Goal: Task Accomplishment & Management: Use online tool/utility

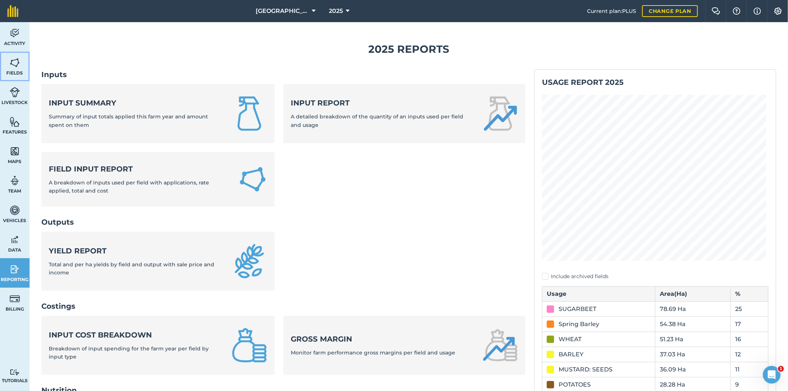
click at [16, 64] on img at bounding box center [15, 62] width 10 height 11
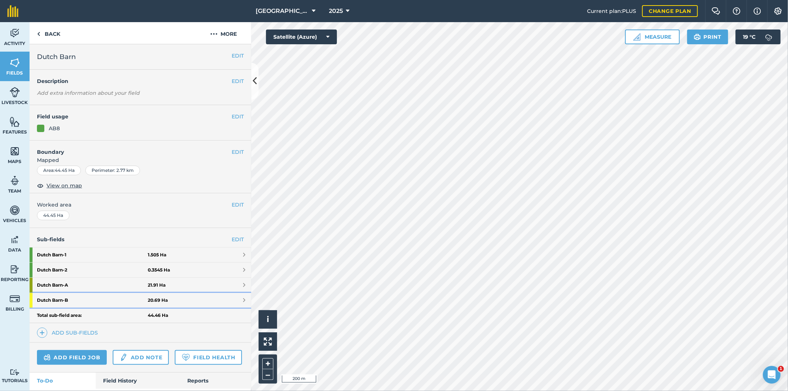
click at [82, 302] on strong "Dutch Barn - B" at bounding box center [92, 300] width 111 height 15
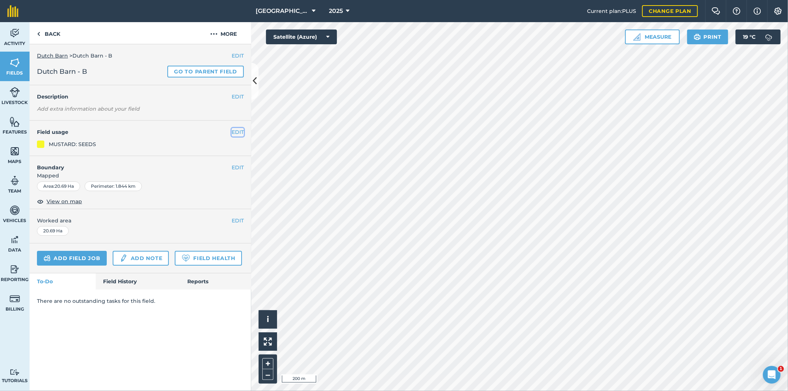
click at [237, 128] on button "EDIT" at bounding box center [238, 132] width 12 height 8
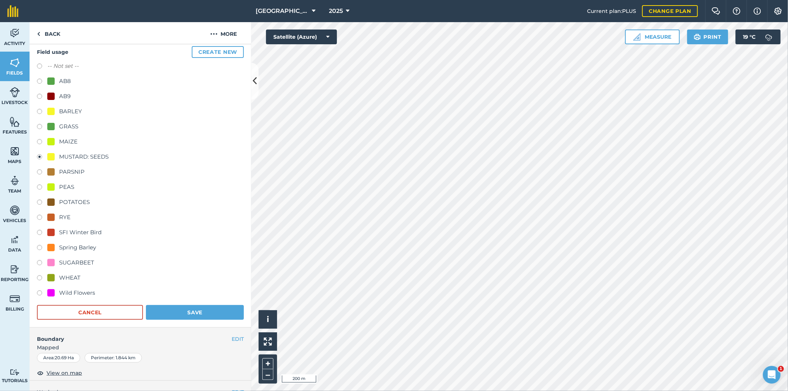
scroll to position [41, 0]
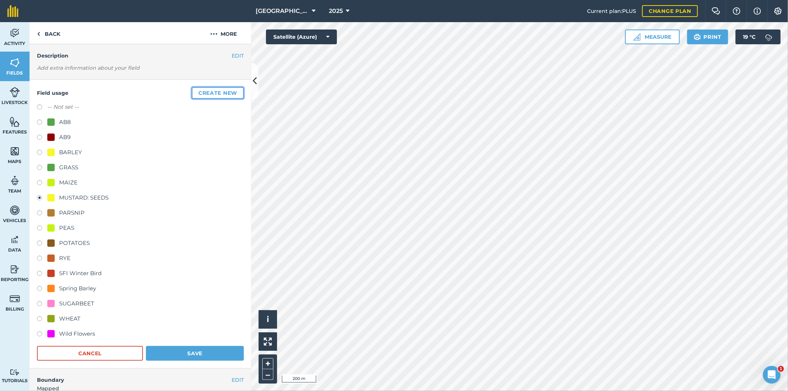
click at [213, 95] on button "Create new" at bounding box center [218, 93] width 52 height 12
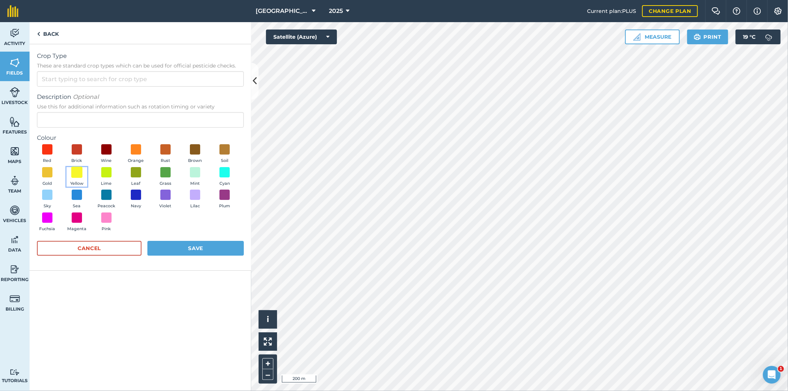
click at [78, 172] on span at bounding box center [76, 172] width 11 height 11
click at [80, 79] on input "Crop Type These are standard crop types which can be used for official pesticid…" at bounding box center [140, 79] width 207 height 16
type input "o"
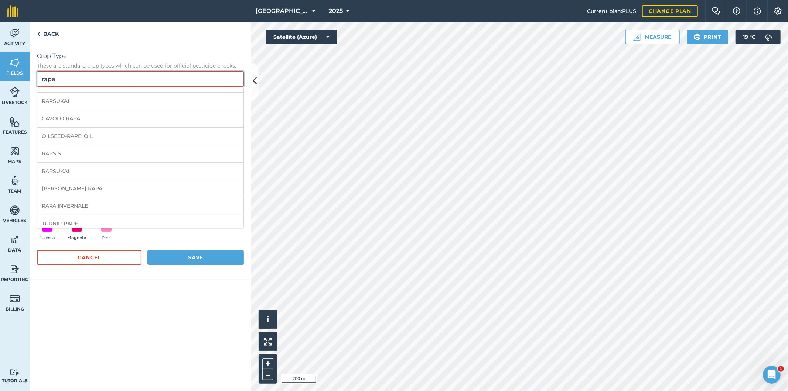
scroll to position [0, 0]
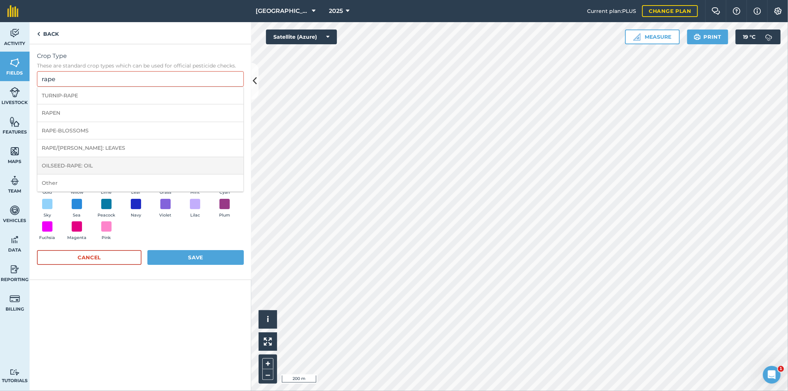
click at [95, 168] on li "OILSEED-RAPE: OIL" at bounding box center [140, 165] width 206 height 17
type input "OILSEED-RAPE: OIL"
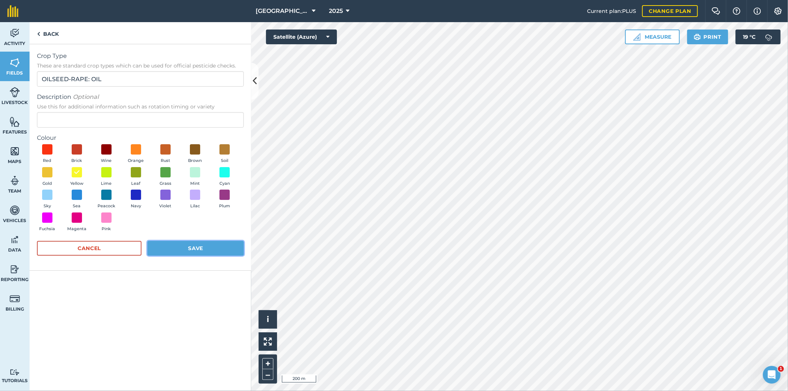
click at [200, 249] on button "Save" at bounding box center [195, 248] width 96 height 15
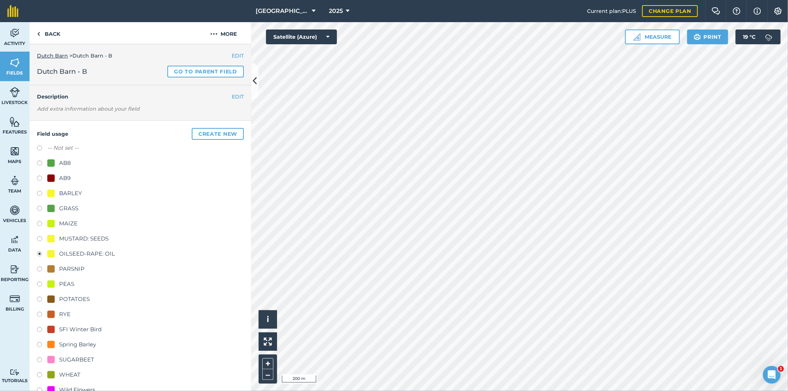
scroll to position [41, 0]
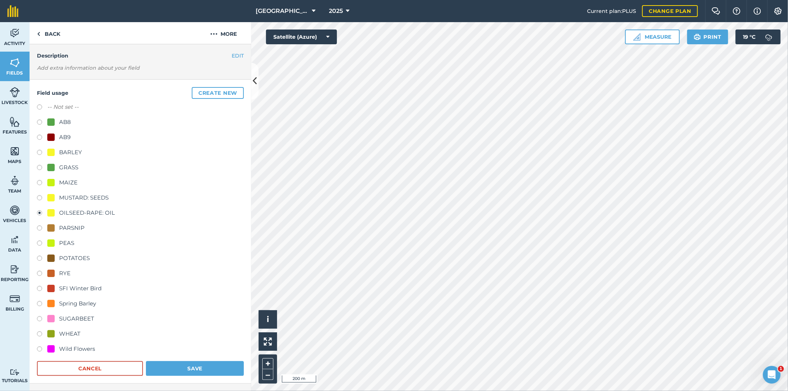
click at [51, 211] on div at bounding box center [50, 212] width 7 height 7
click at [64, 211] on div "OILSEED-RAPE: OIL" at bounding box center [87, 213] width 56 height 9
click at [233, 52] on button "EDIT" at bounding box center [238, 56] width 12 height 8
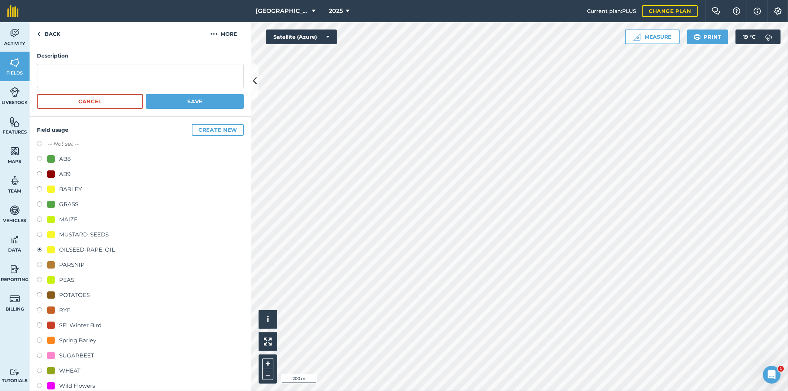
click at [80, 249] on div "OILSEED-RAPE: OIL" at bounding box center [87, 250] width 56 height 9
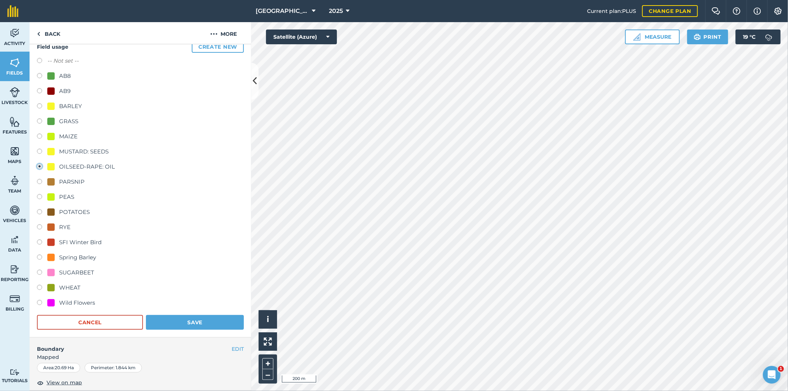
scroll to position [123, 0]
click at [189, 319] on button "Save" at bounding box center [195, 324] width 98 height 15
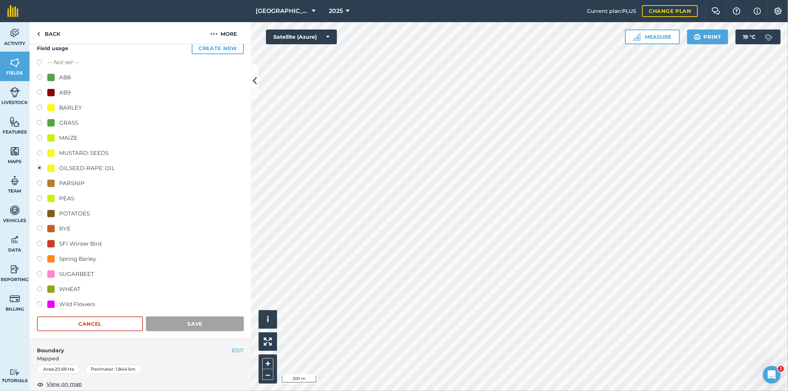
scroll to position [0, 0]
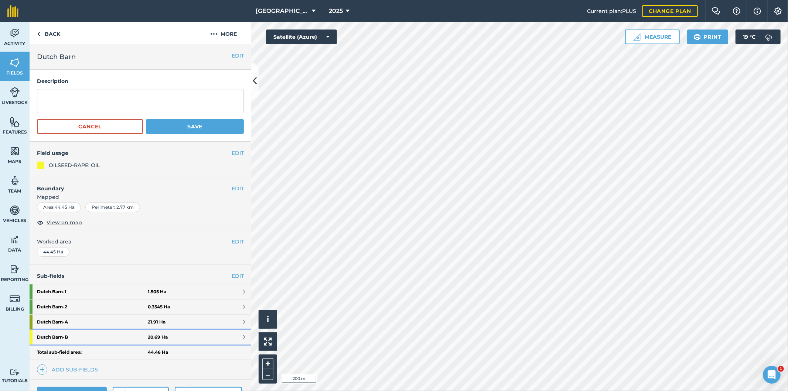
click at [94, 338] on strong "Dutch Barn - B" at bounding box center [92, 337] width 111 height 15
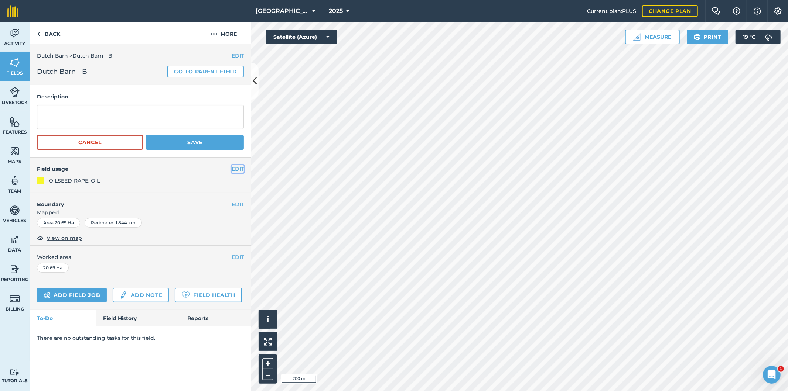
click at [237, 168] on button "EDIT" at bounding box center [238, 169] width 12 height 8
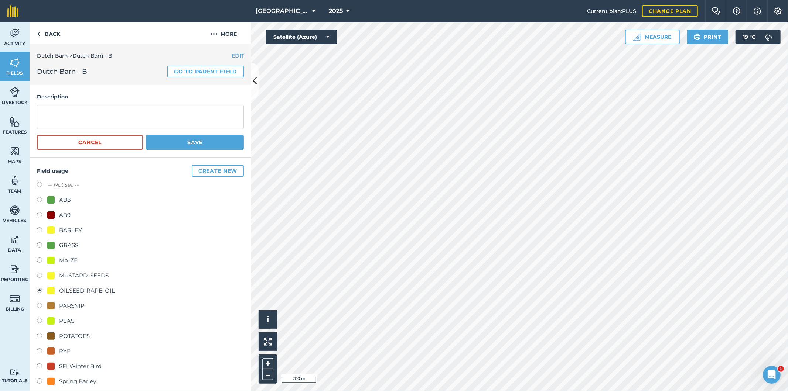
click at [71, 274] on div "MUSTARD: SEEDS" at bounding box center [83, 275] width 49 height 9
radio input "true"
radio input "false"
click at [190, 145] on button "Save" at bounding box center [195, 142] width 98 height 15
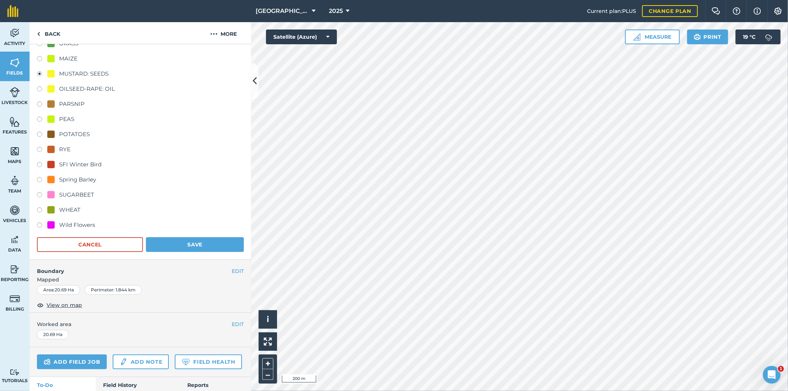
scroll to position [205, 0]
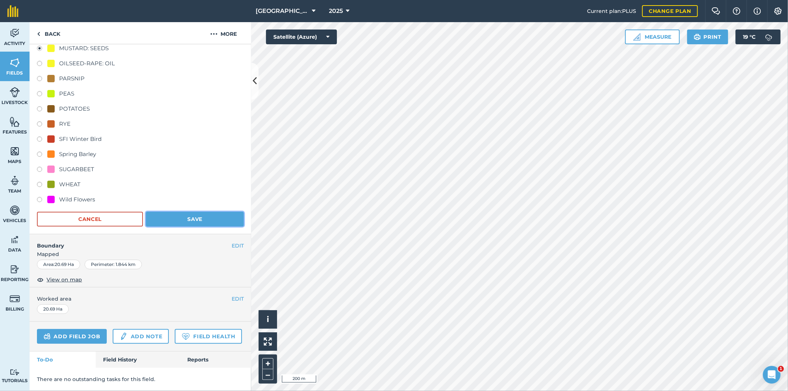
click at [200, 212] on button "Save" at bounding box center [195, 219] width 98 height 15
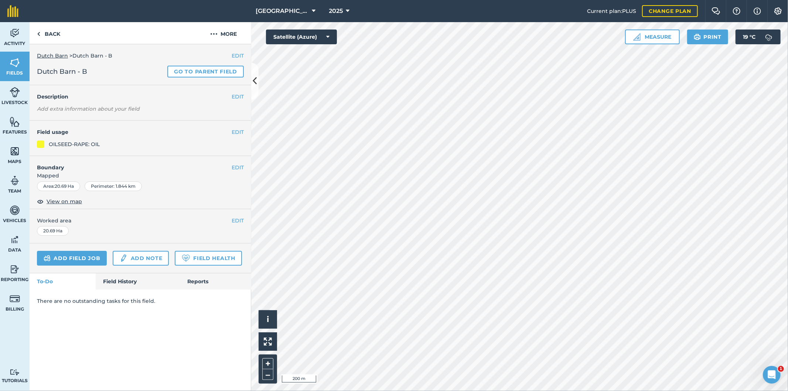
scroll to position [0, 0]
click at [48, 34] on link "Back" at bounding box center [49, 33] width 38 height 22
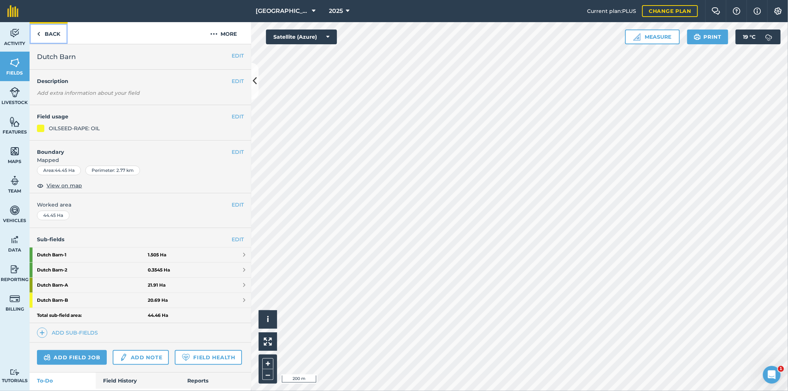
click at [48, 34] on link "Back" at bounding box center [49, 33] width 38 height 22
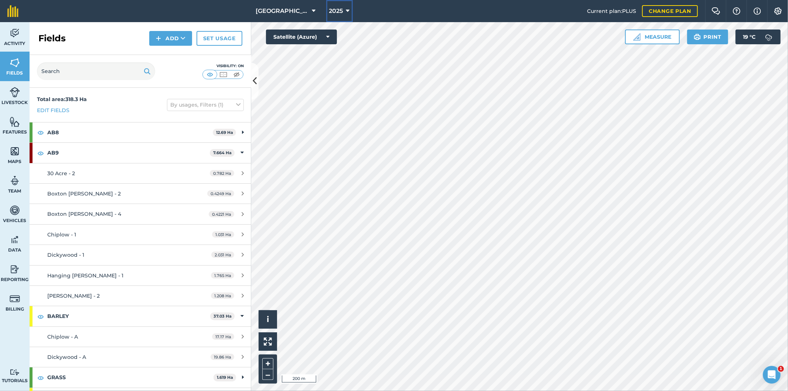
click at [337, 10] on span "2025" at bounding box center [336, 11] width 14 height 9
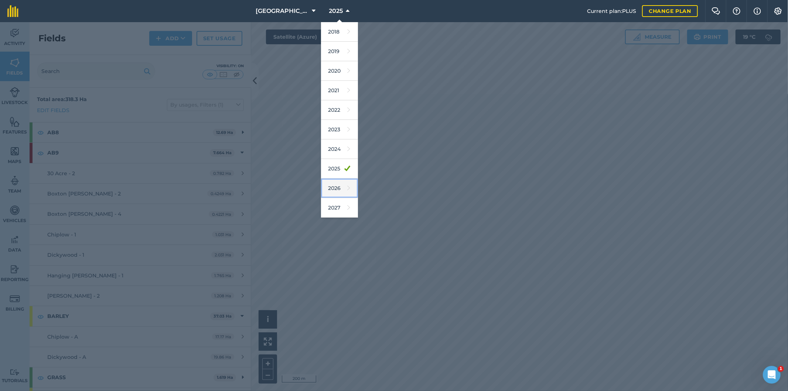
click at [335, 191] on link "2026" at bounding box center [339, 189] width 37 height 20
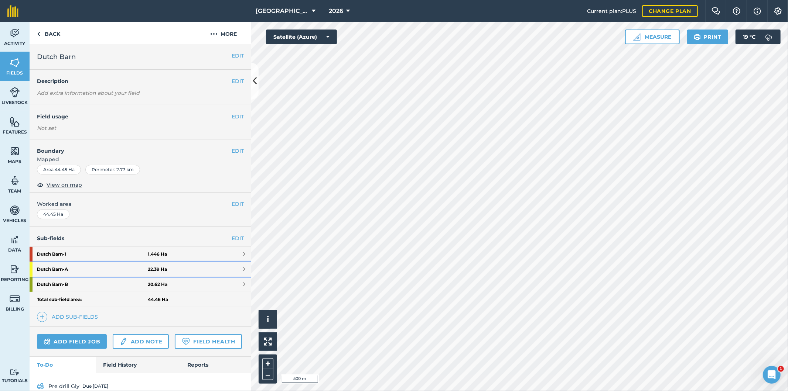
click at [161, 269] on strong "22.39 Ha" at bounding box center [157, 270] width 19 height 6
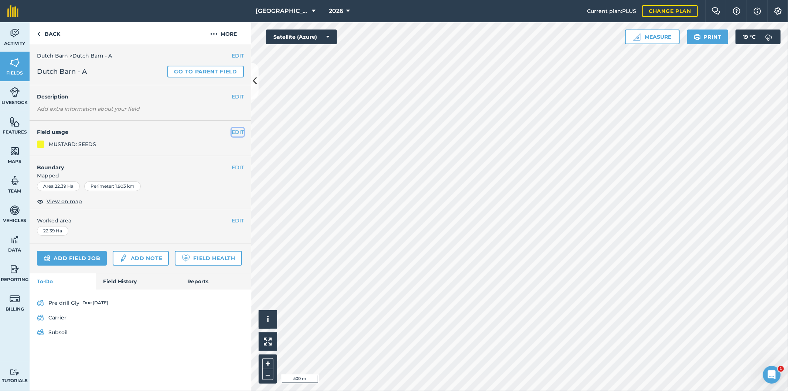
click at [239, 131] on button "EDIT" at bounding box center [238, 132] width 12 height 8
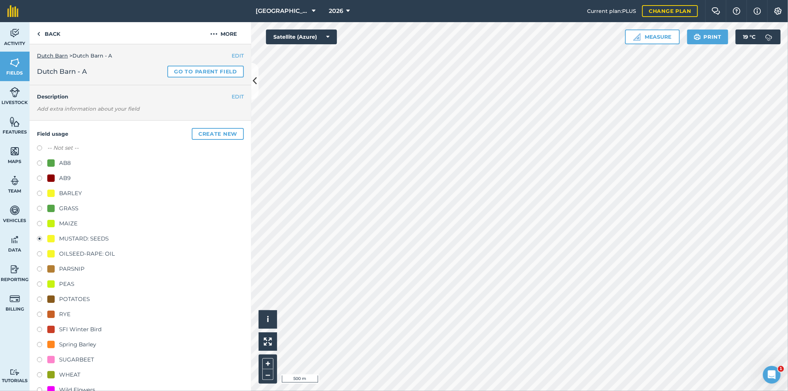
click at [76, 254] on div "OILSEED-RAPE: OIL" at bounding box center [87, 254] width 56 height 9
radio input "true"
radio input "false"
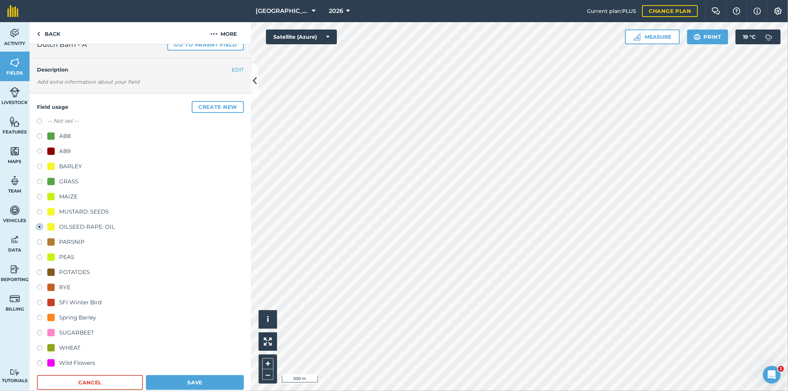
scroll to position [41, 0]
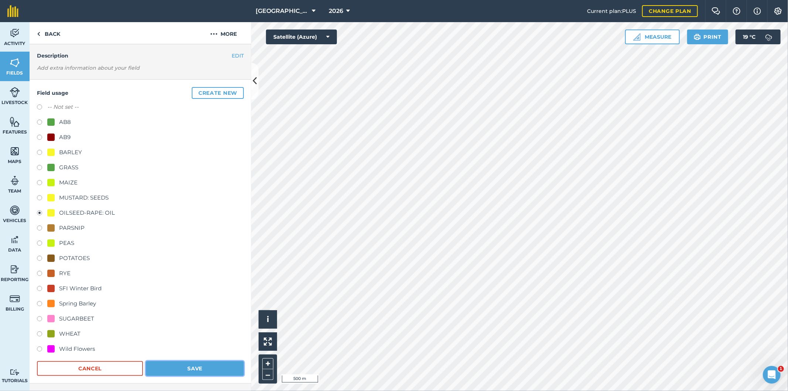
click at [182, 366] on button "Save" at bounding box center [195, 369] width 98 height 15
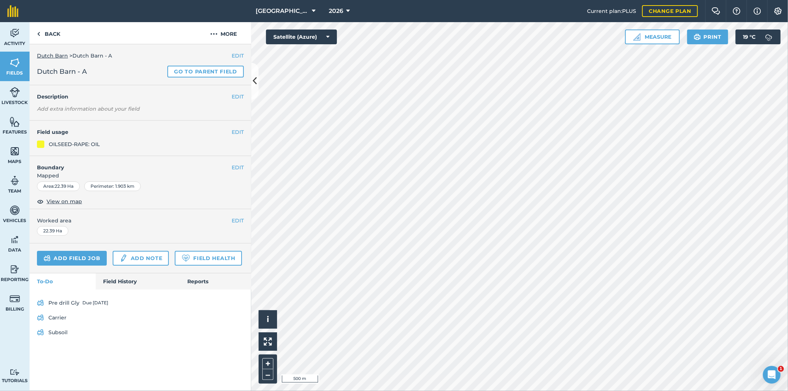
click at [43, 143] on div at bounding box center [40, 144] width 7 height 7
click at [52, 32] on link "Back" at bounding box center [49, 33] width 38 height 22
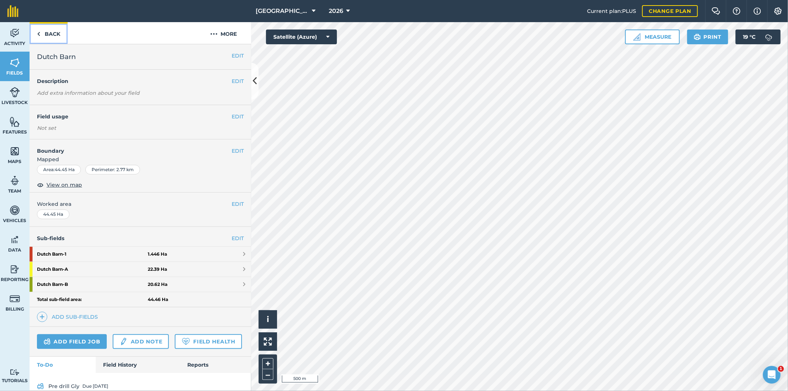
click at [52, 32] on link "Back" at bounding box center [49, 33] width 38 height 22
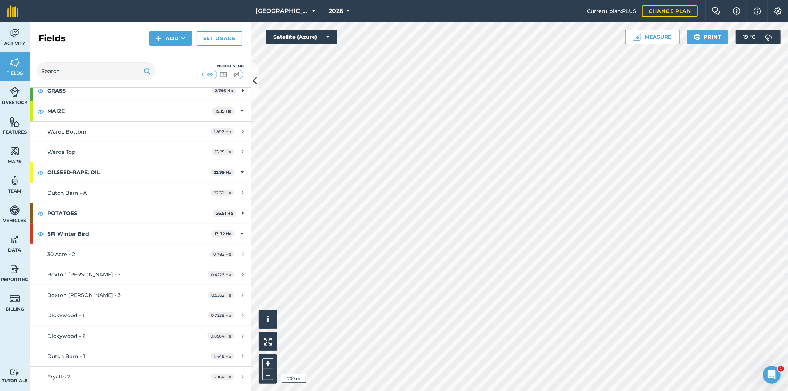
scroll to position [205, 0]
click at [10, 36] on img at bounding box center [15, 33] width 10 height 11
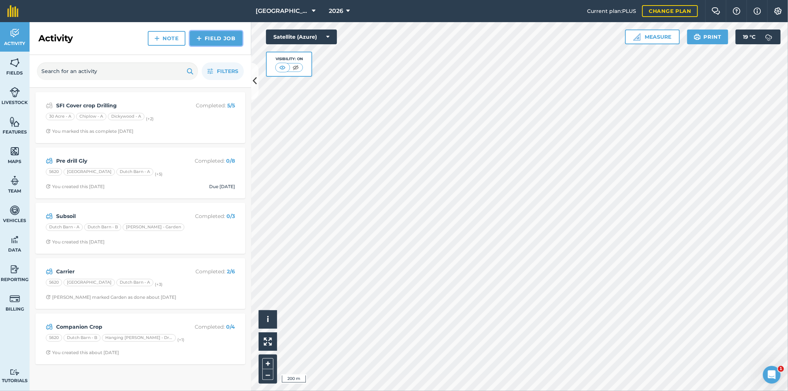
click at [214, 42] on link "Field Job" at bounding box center [216, 38] width 52 height 15
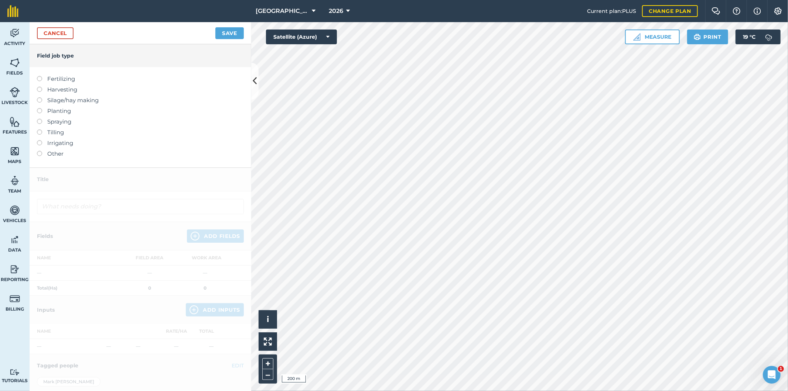
click at [41, 130] on label at bounding box center [42, 130] width 10 height 0
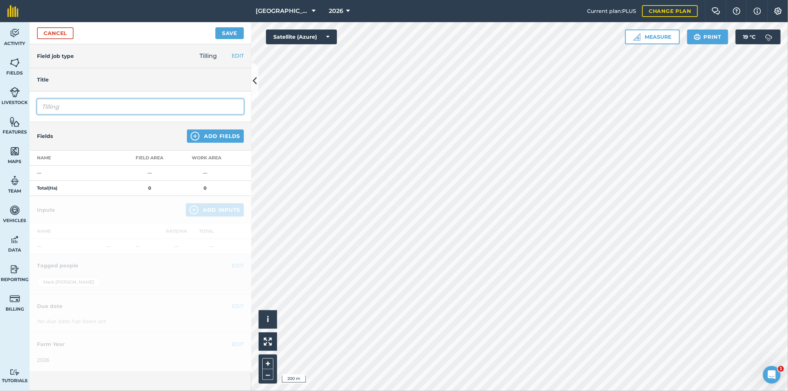
click at [89, 103] on input "Tilling" at bounding box center [140, 107] width 207 height 16
type input "T"
type input "Patriot"
click at [203, 138] on button "Add Fields" at bounding box center [215, 136] width 57 height 13
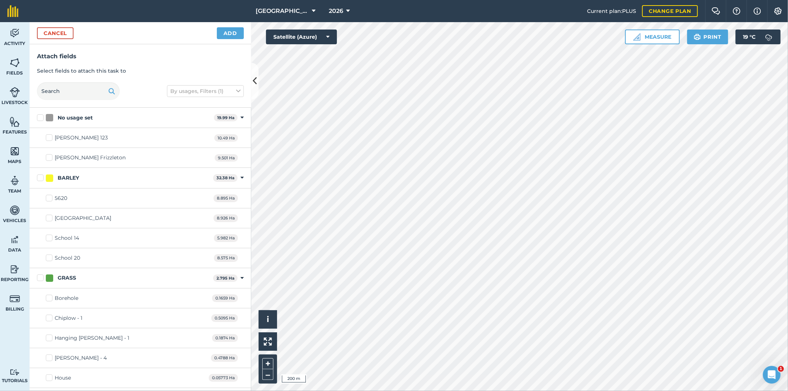
checkbox input "true"
click at [230, 35] on button "Add" at bounding box center [230, 33] width 27 height 12
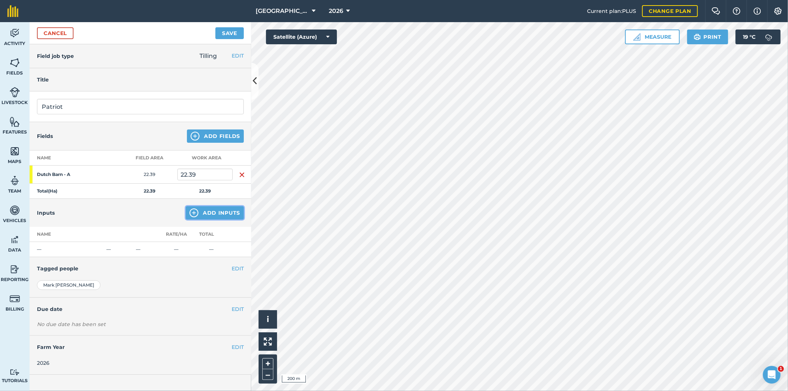
click at [212, 215] on button "Add Inputs" at bounding box center [215, 212] width 58 height 13
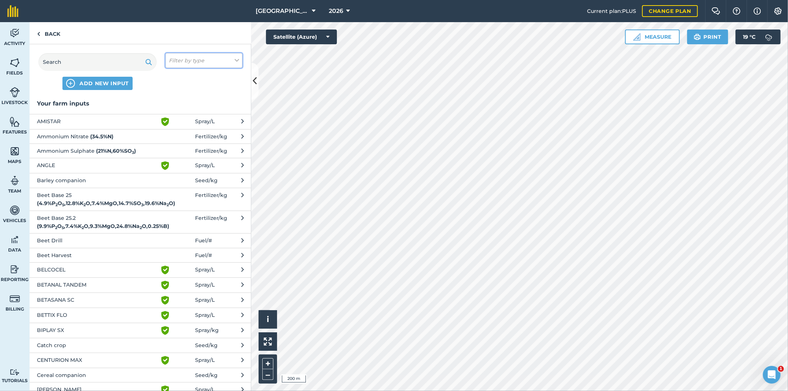
click at [195, 64] on em "Filter by type" at bounding box center [186, 60] width 35 height 8
click at [179, 117] on label "Fuel" at bounding box center [204, 117] width 70 height 8
click at [174, 117] on input "Fuel" at bounding box center [171, 115] width 5 height 5
checkbox input "true"
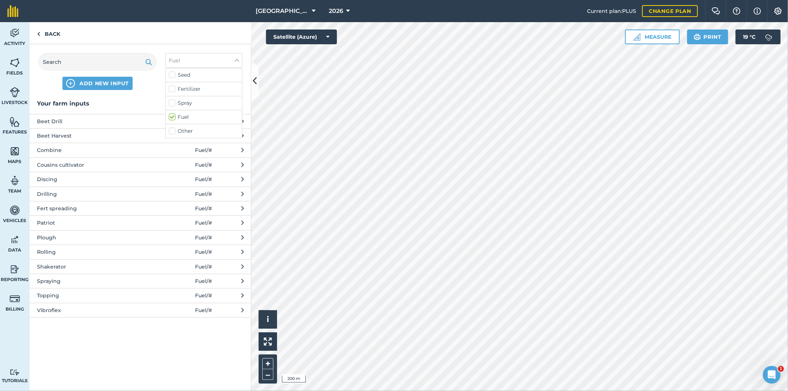
click at [54, 225] on span "Patriot" at bounding box center [97, 223] width 121 height 8
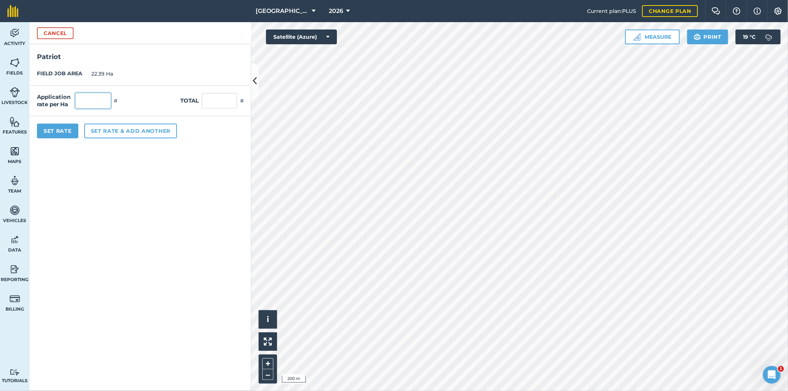
click at [93, 102] on input "text" at bounding box center [92, 101] width 35 height 16
type input "1"
type input "22.39"
click at [111, 131] on button "Set rate & add another" at bounding box center [130, 131] width 93 height 15
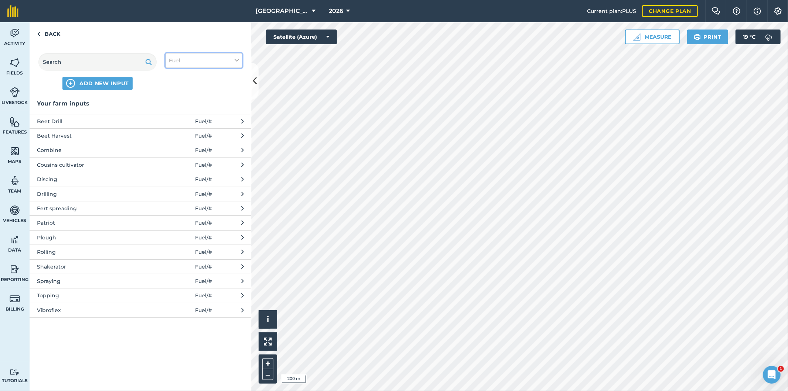
click at [183, 61] on button "Fuel" at bounding box center [203, 60] width 77 height 15
click at [180, 73] on label "Seed" at bounding box center [204, 75] width 70 height 8
click at [174, 73] on input "Seed" at bounding box center [171, 73] width 5 height 5
checkbox input "true"
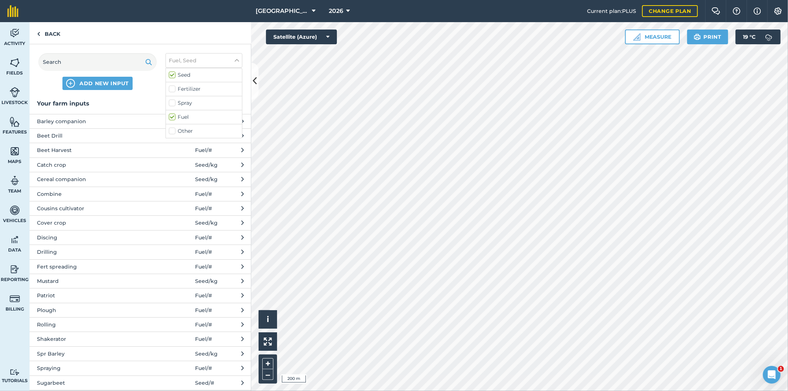
click at [148, 99] on h3 "Your farm inputs" at bounding box center [141, 104] width 222 height 10
click at [83, 178] on span "Cereal companion" at bounding box center [97, 179] width 121 height 8
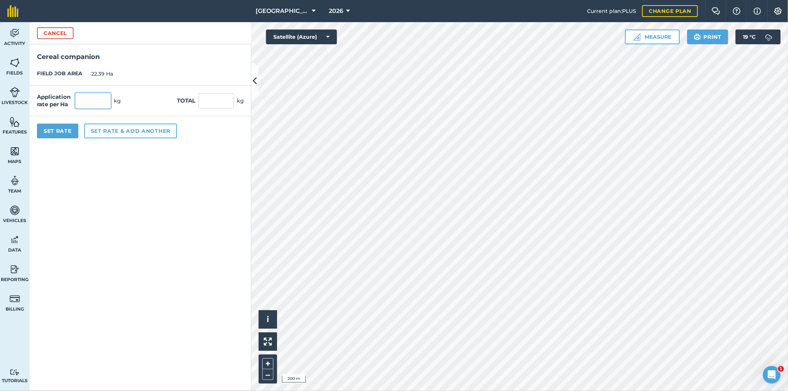
click at [104, 98] on input "text" at bounding box center [92, 101] width 35 height 16
type input "5"
type input "111.95"
click at [61, 134] on button "Set Rate" at bounding box center [57, 131] width 41 height 15
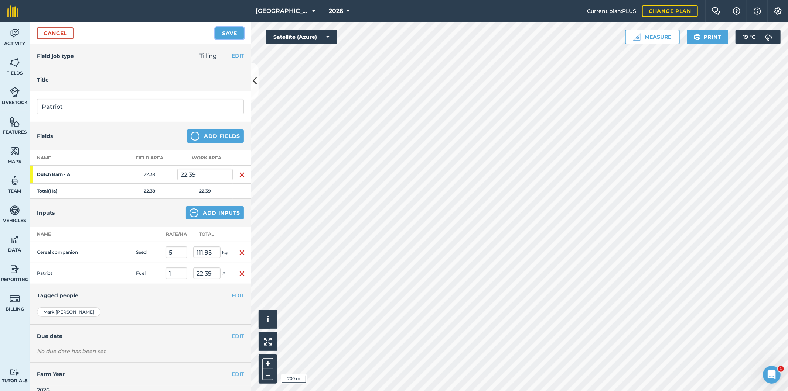
click at [227, 31] on button "Save" at bounding box center [229, 33] width 28 height 12
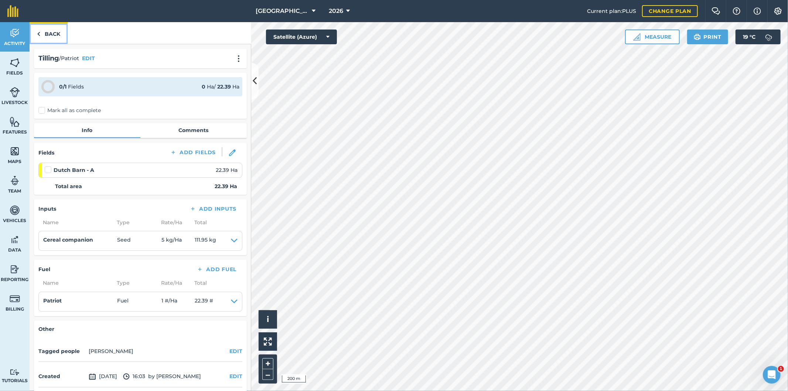
click at [56, 36] on link "Back" at bounding box center [49, 33] width 38 height 22
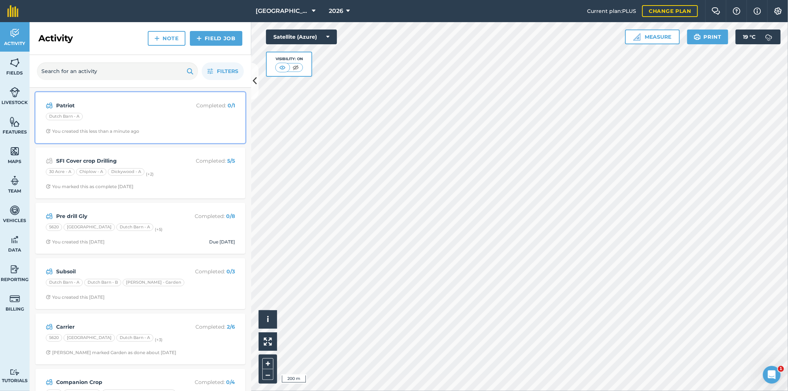
click at [130, 117] on div "Dutch Barn - A" at bounding box center [140, 118] width 189 height 10
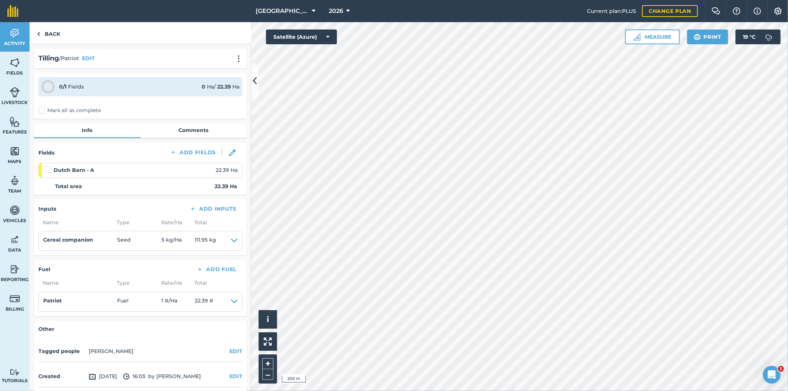
scroll to position [54, 0]
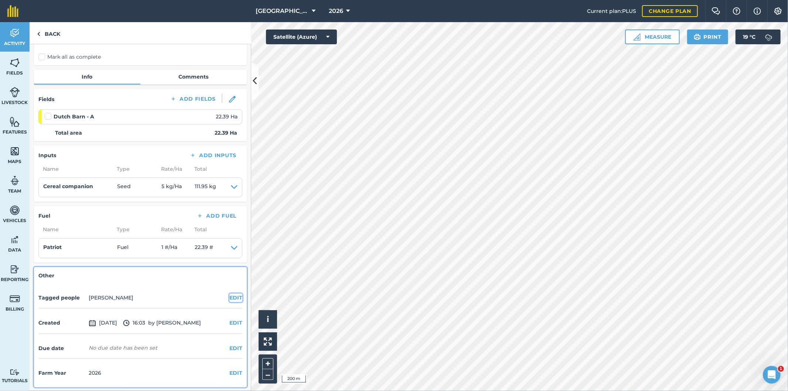
click at [229, 297] on button "EDIT" at bounding box center [235, 298] width 13 height 8
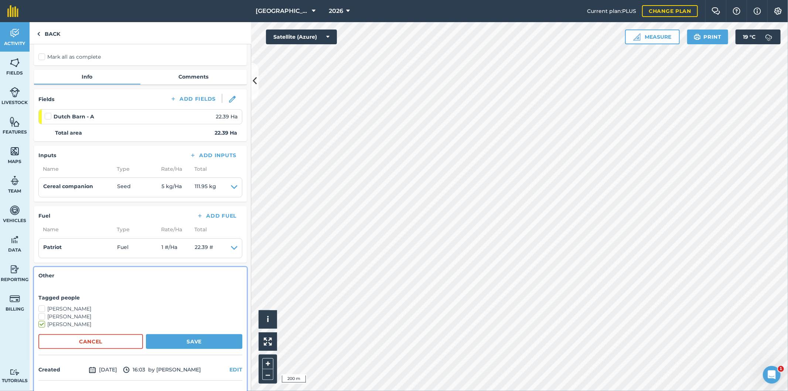
click at [44, 308] on label "[PERSON_NAME]" at bounding box center [140, 309] width 204 height 8
click at [43, 308] on input "[PERSON_NAME]" at bounding box center [40, 307] width 5 height 5
checkbox input "true"
click at [178, 338] on button "Save" at bounding box center [194, 342] width 96 height 15
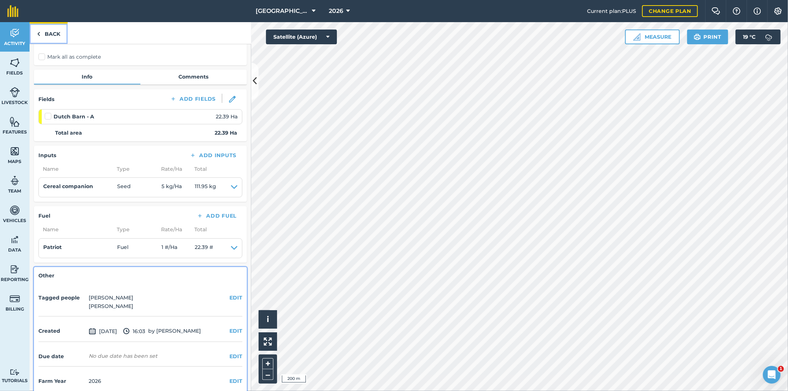
click at [56, 36] on link "Back" at bounding box center [49, 33] width 38 height 22
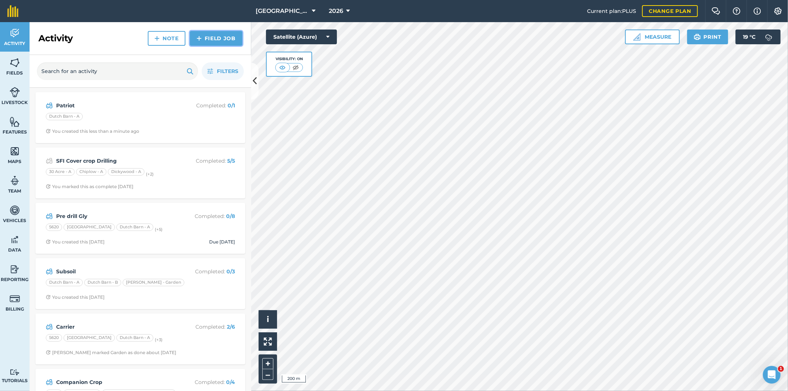
click at [222, 39] on link "Field Job" at bounding box center [216, 38] width 52 height 15
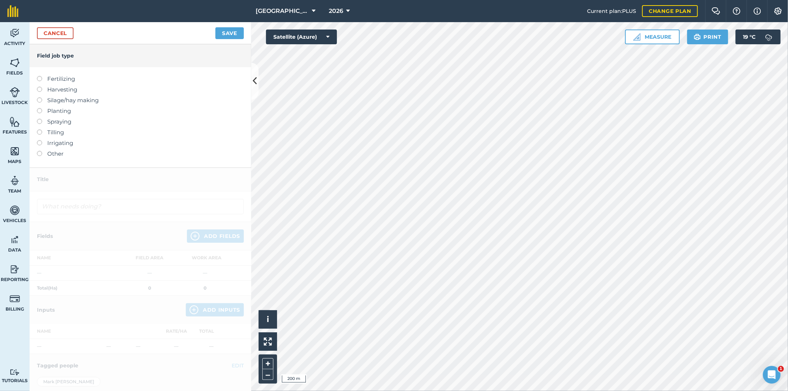
click at [41, 108] on label at bounding box center [42, 108] width 10 height 0
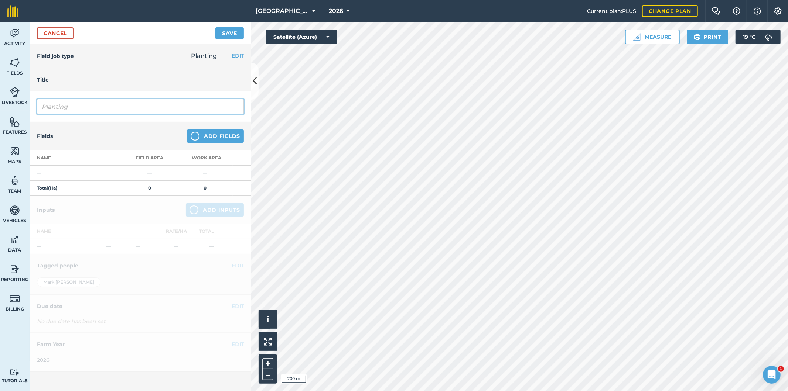
drag, startPoint x: 72, startPoint y: 108, endPoint x: 32, endPoint y: 108, distance: 39.9
click at [32, 108] on div "Planting" at bounding box center [141, 107] width 222 height 31
type input "Drilling"
click at [211, 139] on button "Add Fields" at bounding box center [215, 136] width 57 height 13
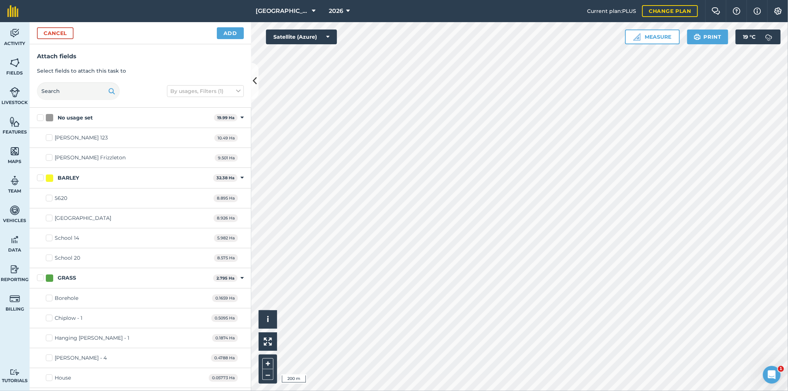
checkbox input "true"
click at [234, 31] on button "Add" at bounding box center [230, 33] width 27 height 12
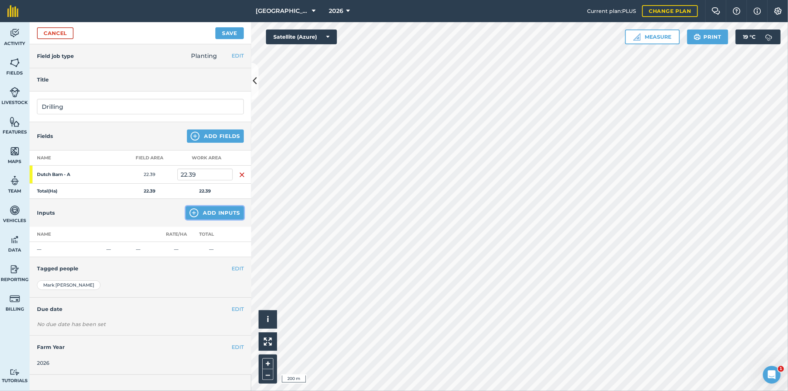
click at [214, 215] on button "Add Inputs" at bounding box center [215, 212] width 58 height 13
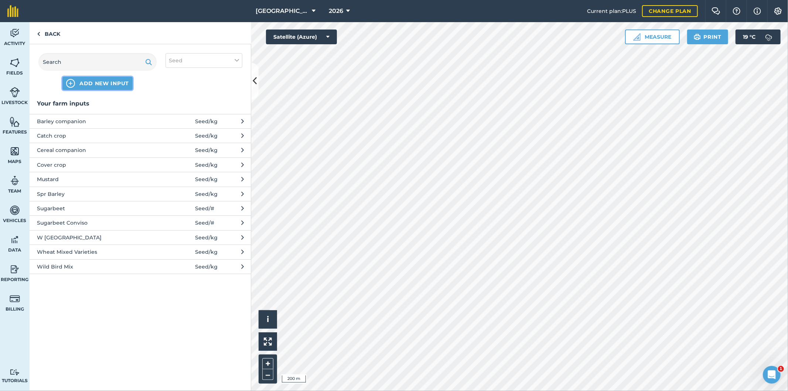
click at [103, 82] on span "ADD NEW INPUT" at bounding box center [103, 83] width 49 height 7
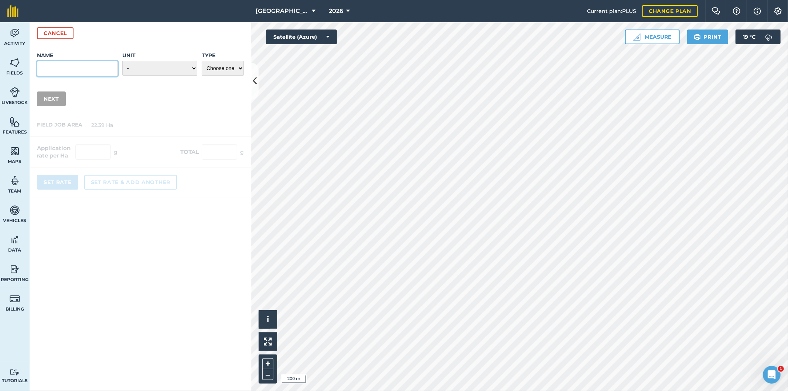
click at [97, 71] on input "Name" at bounding box center [77, 69] width 81 height 16
type input "OSR"
click at [151, 71] on select "- Grams/g Kilograms/kg Metric tonnes/t Millilitres/ml Litres/L Ounces/oz Pounds…" at bounding box center [159, 68] width 75 height 15
select select "KILOGRAMS"
click at [122, 61] on select "- Grams/g Kilograms/kg Metric tonnes/t Millilitres/ml Litres/L Ounces/oz Pounds…" at bounding box center [159, 68] width 75 height 15
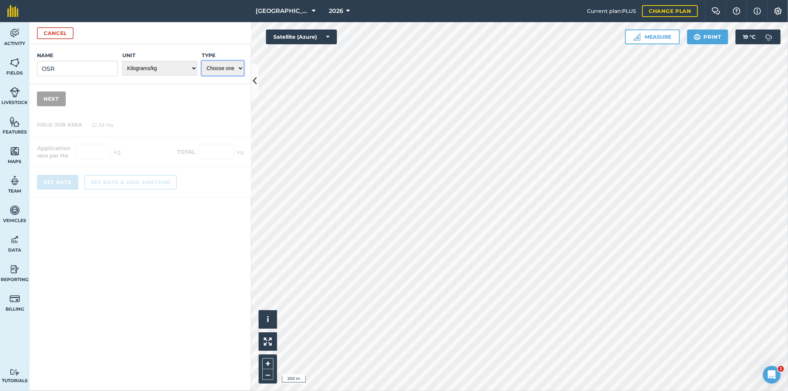
click at [234, 72] on select "Choose one Fertilizer Seed Spray Fuel Other" at bounding box center [223, 68] width 42 height 15
select select "SEED"
click at [202, 61] on select "Choose one Fertilizer Seed Spray Fuel Other" at bounding box center [223, 68] width 42 height 15
click at [59, 99] on button "Next" at bounding box center [51, 99] width 29 height 15
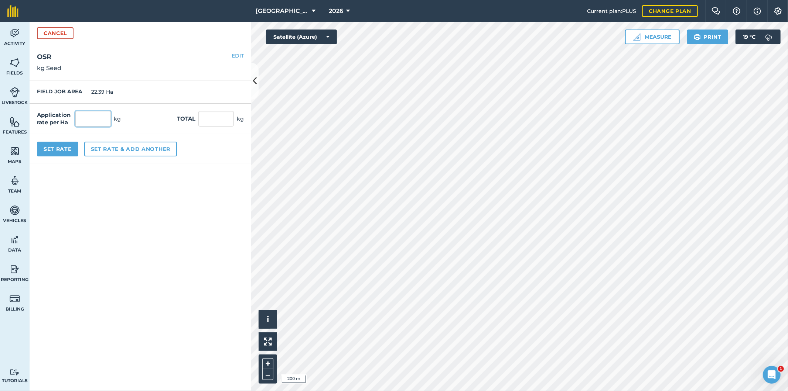
click at [97, 120] on input "text" at bounding box center [92, 119] width 35 height 16
click at [237, 56] on button "EDIT" at bounding box center [238, 56] width 12 height 8
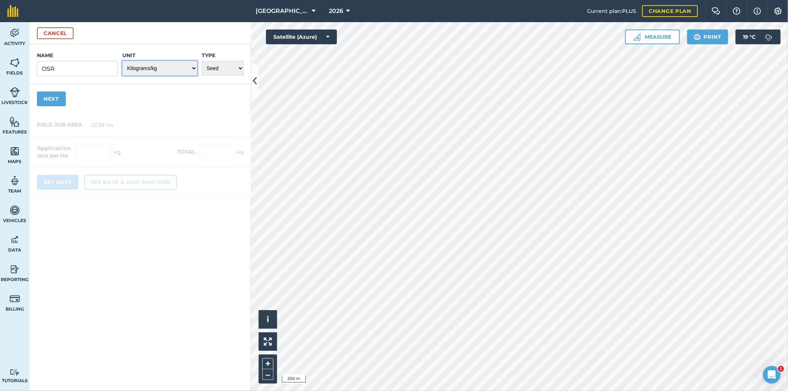
click at [192, 71] on select "- Grams/g Kilograms/kg Metric tonnes/t Millilitres/ml Litres/L Ounces/oz Pounds…" at bounding box center [159, 68] width 75 height 15
select select "COUNT"
click at [122, 61] on select "- Grams/g Kilograms/kg Metric tonnes/t Millilitres/ml Litres/L Ounces/oz Pounds…" at bounding box center [159, 68] width 75 height 15
click at [54, 101] on button "Next" at bounding box center [51, 99] width 29 height 15
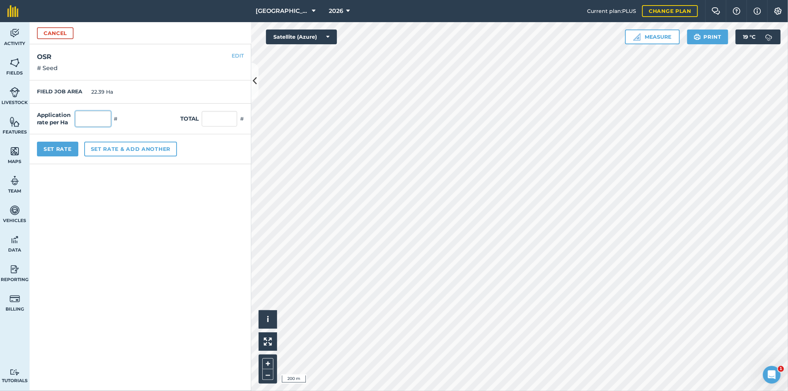
click at [101, 119] on input "text" at bounding box center [92, 119] width 35 height 16
type input "500,000"
type input "11,195,000"
click at [160, 116] on div "Application rate per Ha 500,000 # Total 11,195,000 #" at bounding box center [141, 119] width 222 height 31
click at [63, 149] on button "Set Rate" at bounding box center [57, 149] width 41 height 15
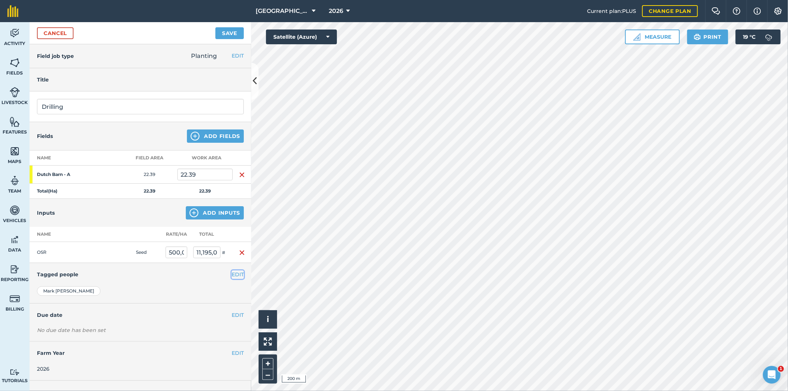
click at [235, 272] on button "EDIT" at bounding box center [238, 275] width 12 height 8
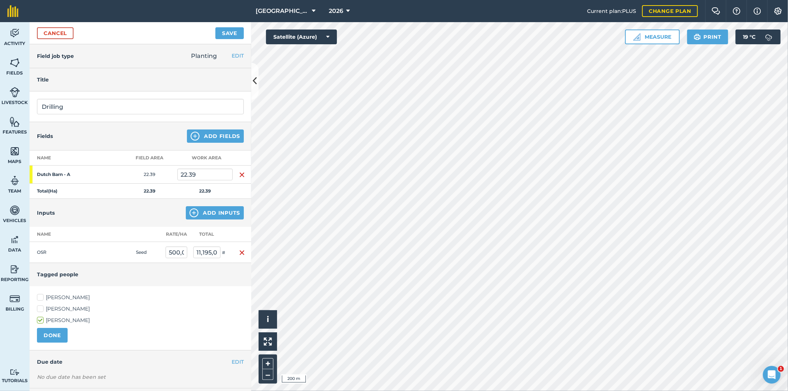
click at [43, 297] on label "[PERSON_NAME]" at bounding box center [140, 298] width 207 height 8
click at [42, 297] on input "[PERSON_NAME]" at bounding box center [39, 296] width 5 height 5
checkbox input "true"
click at [54, 335] on button "DONE" at bounding box center [52, 335] width 31 height 15
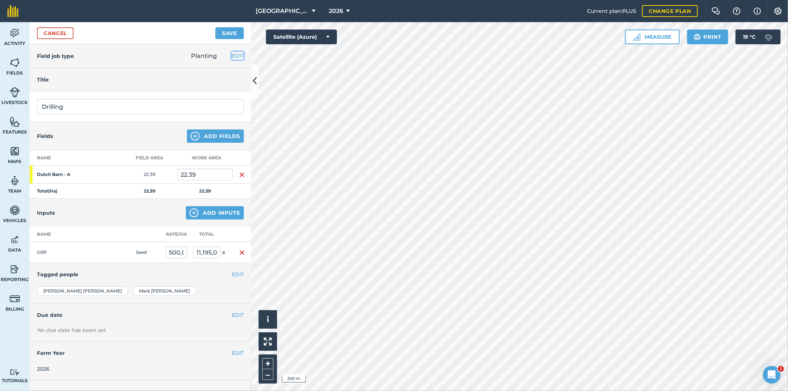
click at [239, 56] on button "EDIT" at bounding box center [238, 56] width 12 height 8
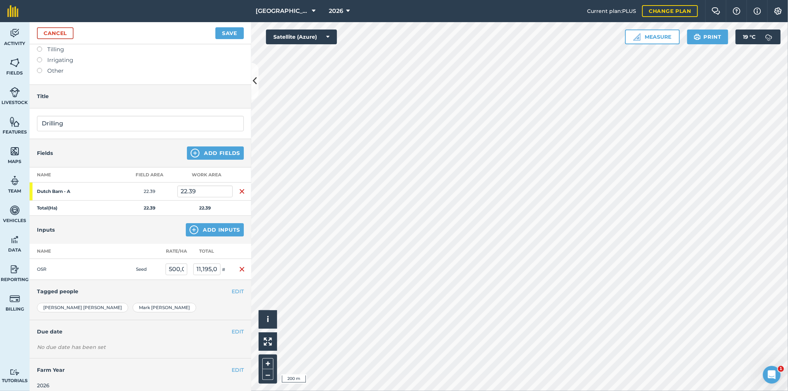
scroll to position [89, 0]
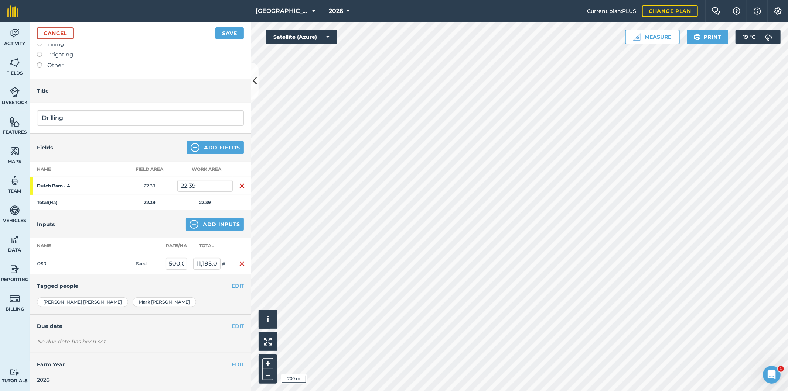
click at [45, 264] on td "OSR" at bounding box center [67, 263] width 74 height 21
click at [43, 263] on td "OSR" at bounding box center [67, 263] width 74 height 21
click at [230, 34] on button "Save" at bounding box center [229, 33] width 28 height 12
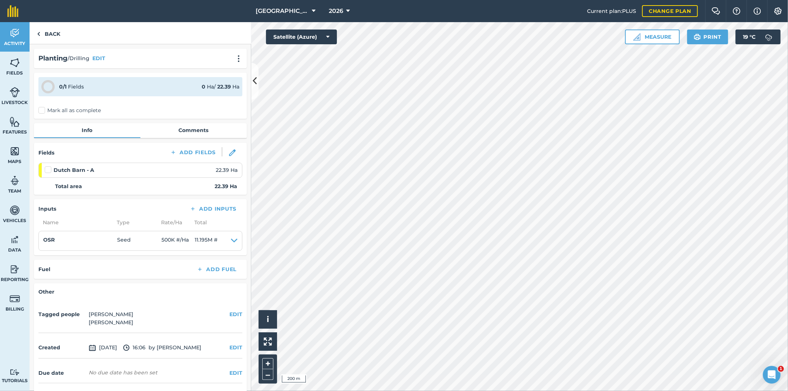
scroll to position [24, 0]
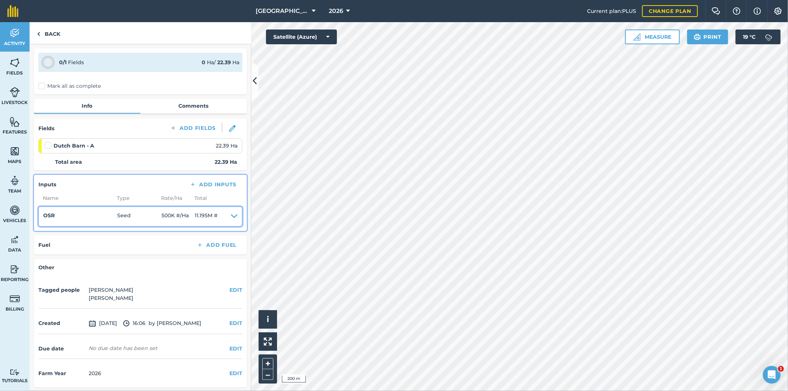
click at [231, 216] on icon at bounding box center [234, 217] width 7 height 10
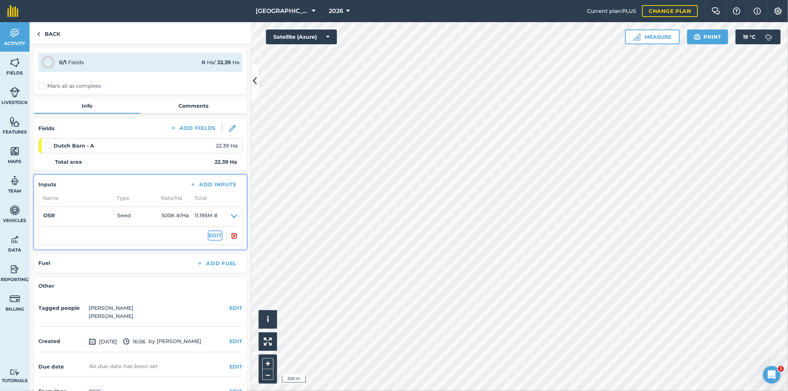
click at [209, 234] on button "EDIT" at bounding box center [215, 236] width 13 height 8
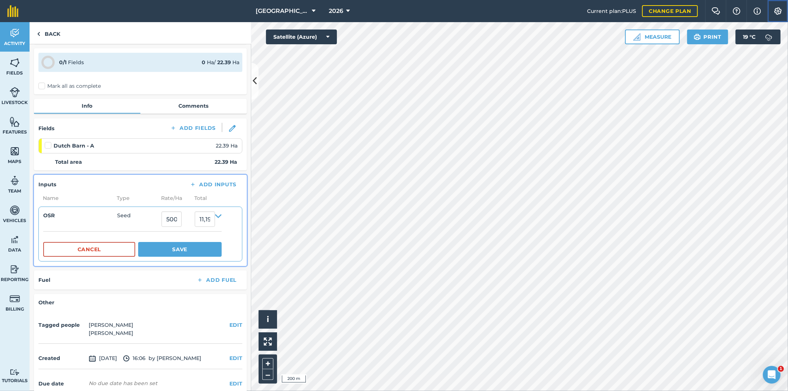
click at [776, 10] on img at bounding box center [777, 10] width 9 height 7
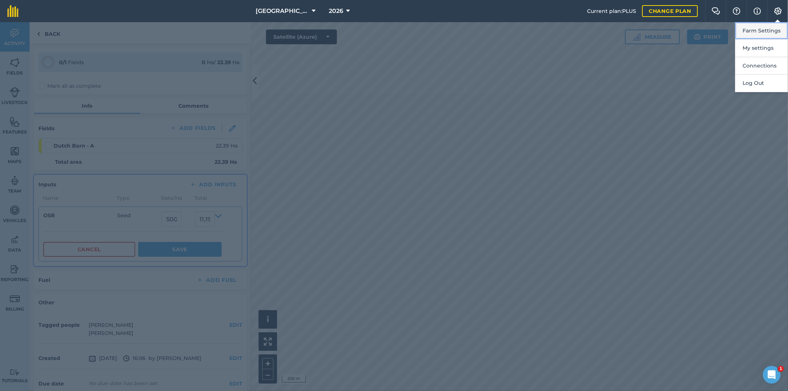
click at [761, 32] on button "Farm Settings" at bounding box center [761, 30] width 53 height 17
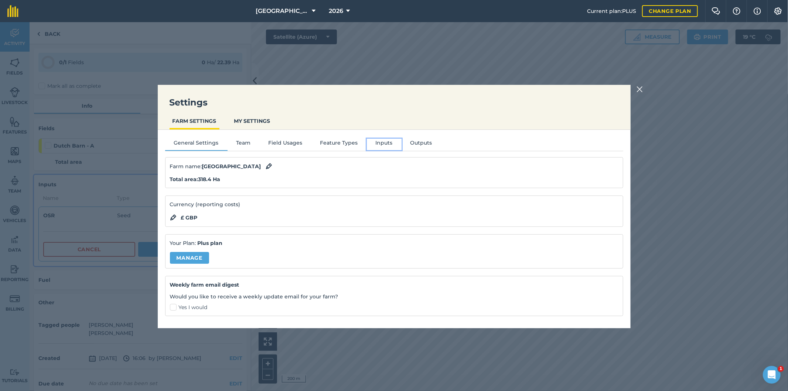
click at [383, 142] on button "Inputs" at bounding box center [384, 144] width 35 height 11
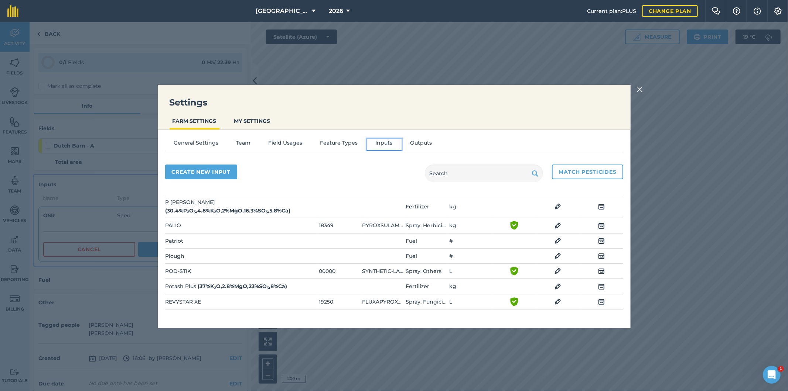
scroll to position [820, 0]
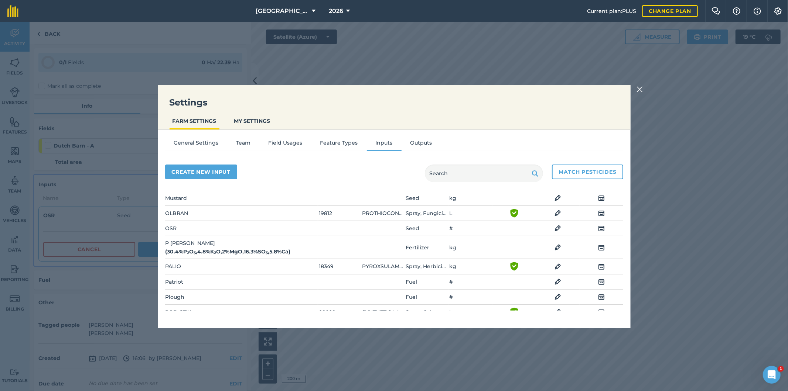
click at [598, 224] on img at bounding box center [601, 228] width 7 height 9
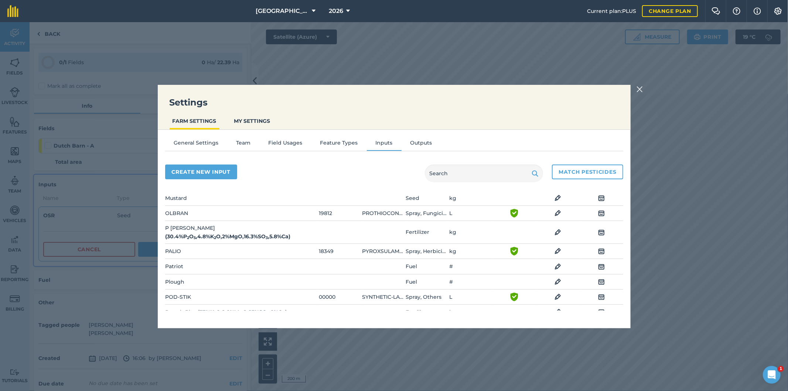
click at [640, 90] on img at bounding box center [639, 89] width 7 height 9
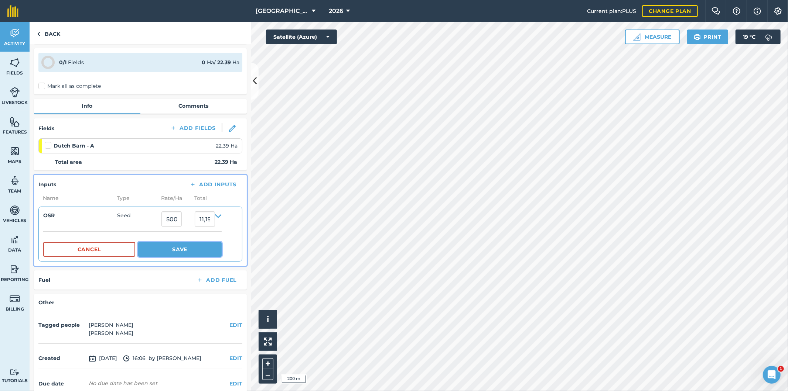
click at [175, 250] on button "Save" at bounding box center [179, 249] width 83 height 15
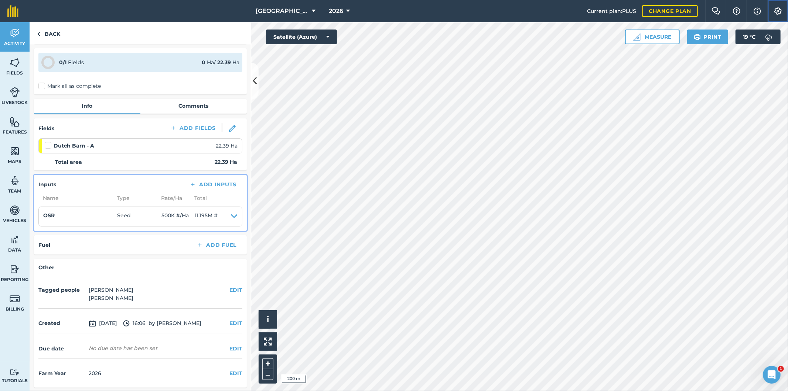
click at [778, 9] on img at bounding box center [777, 10] width 9 height 7
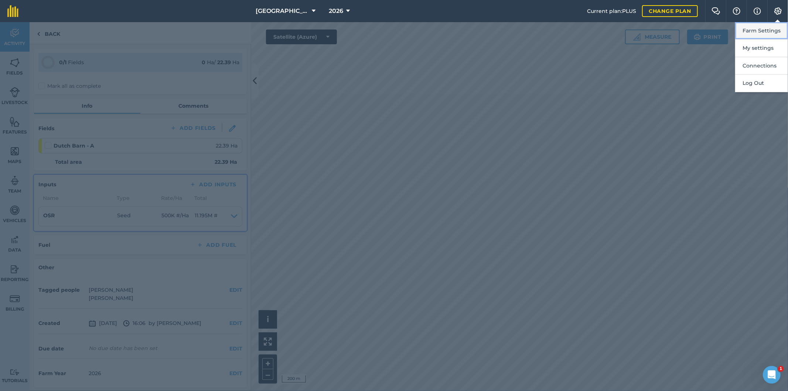
click at [755, 34] on button "Farm Settings" at bounding box center [761, 30] width 53 height 17
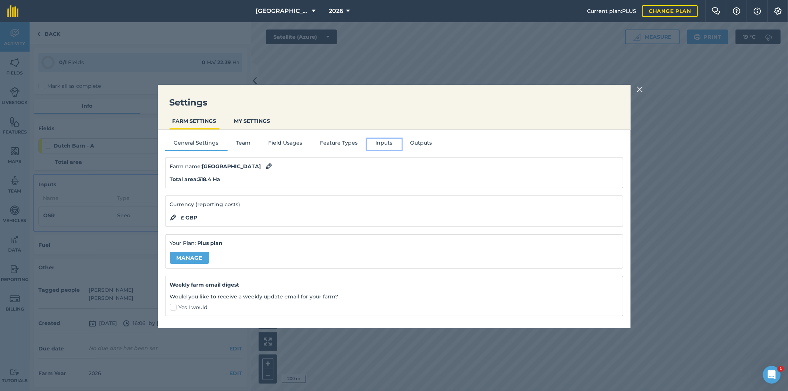
click at [383, 142] on button "Inputs" at bounding box center [384, 144] width 35 height 11
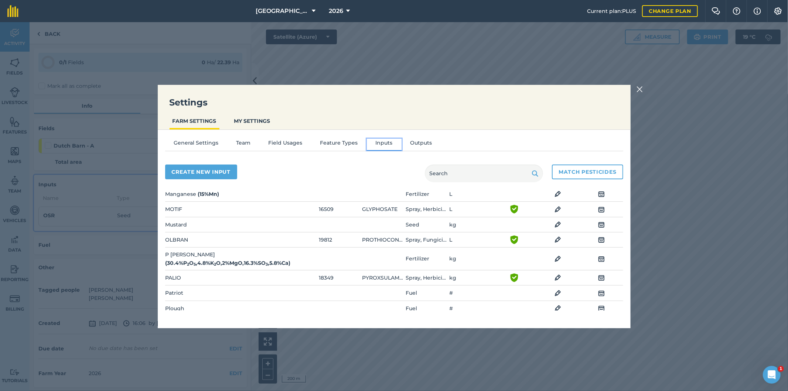
scroll to position [780, 0]
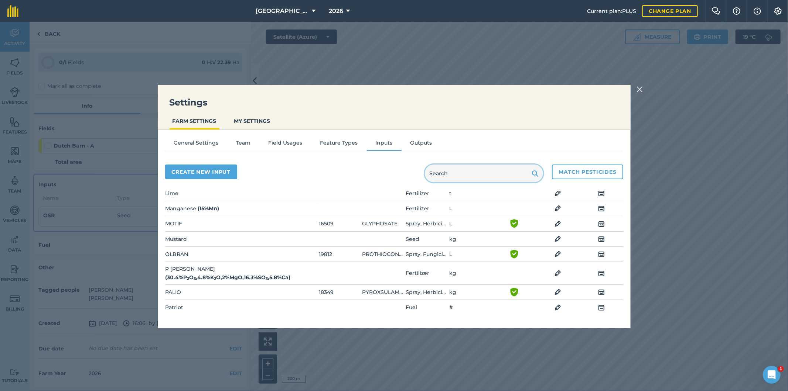
click at [479, 173] on input "text" at bounding box center [484, 174] width 118 height 18
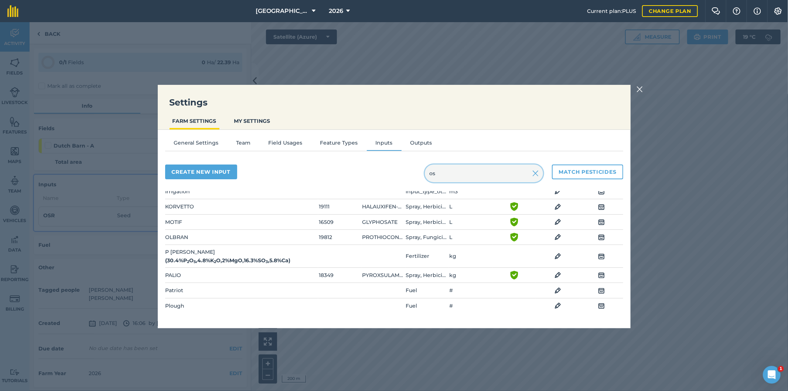
scroll to position [0, 0]
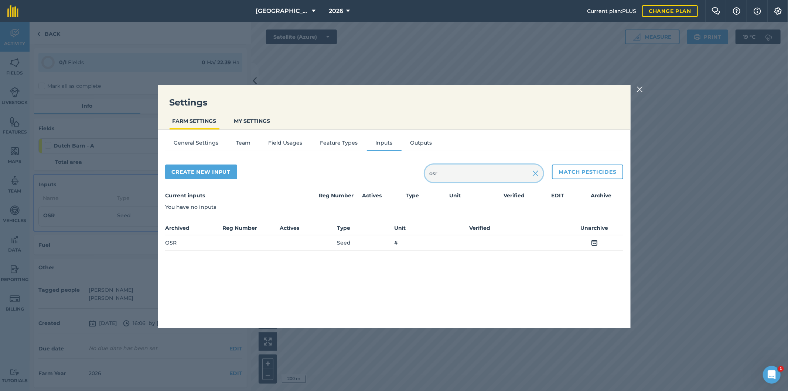
type input "osr"
click at [593, 243] on img at bounding box center [594, 243] width 7 height 9
click at [558, 211] on img at bounding box center [557, 210] width 7 height 9
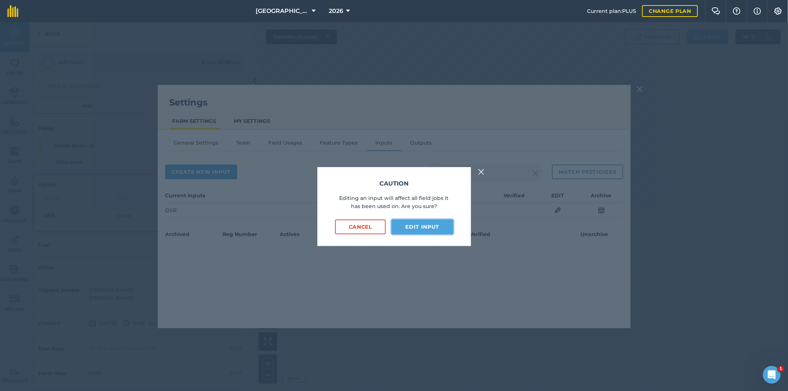
click at [415, 227] on button "Edit input" at bounding box center [421, 227] width 61 height 15
select select "COUNT"
select select "SEED"
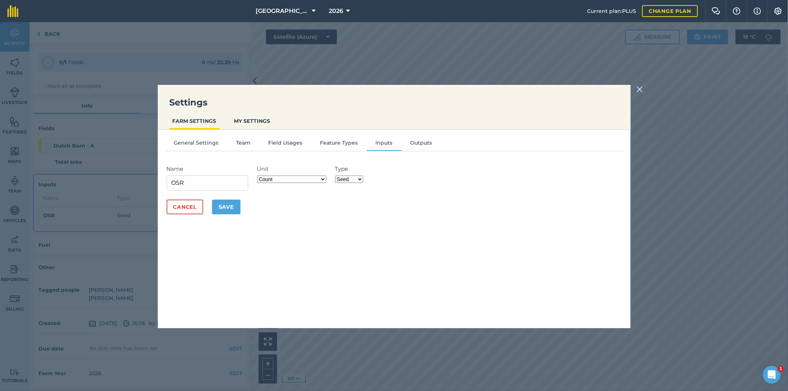
click at [323, 179] on select "Grams/g Kilograms/kg Metric tonnes/t Millilitres/ml Litres/L Ounces/oz Pounds/l…" at bounding box center [291, 179] width 69 height 7
select select "KILOGRAMS"
click at [258, 176] on select "Grams/g Kilograms/kg Metric tonnes/t Millilitres/ml Litres/L Ounces/oz Pounds/l…" at bounding box center [291, 179] width 69 height 7
click at [226, 209] on button "Save" at bounding box center [226, 207] width 28 height 15
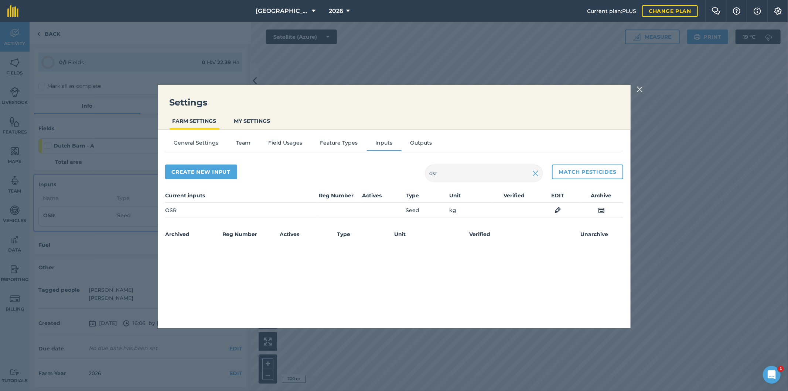
click at [641, 89] on img at bounding box center [639, 89] width 7 height 9
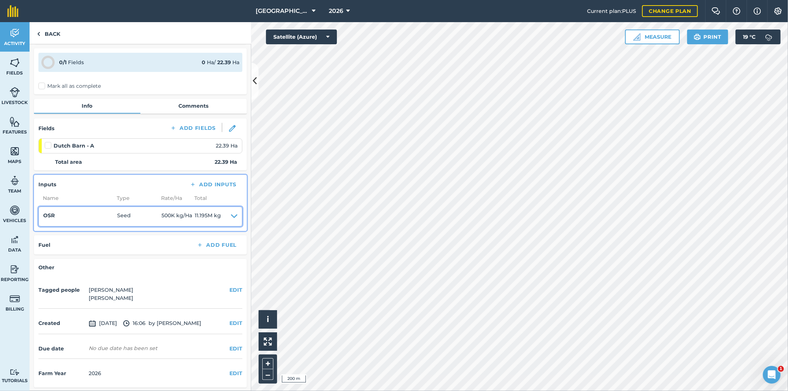
click at [231, 216] on icon at bounding box center [234, 217] width 7 height 10
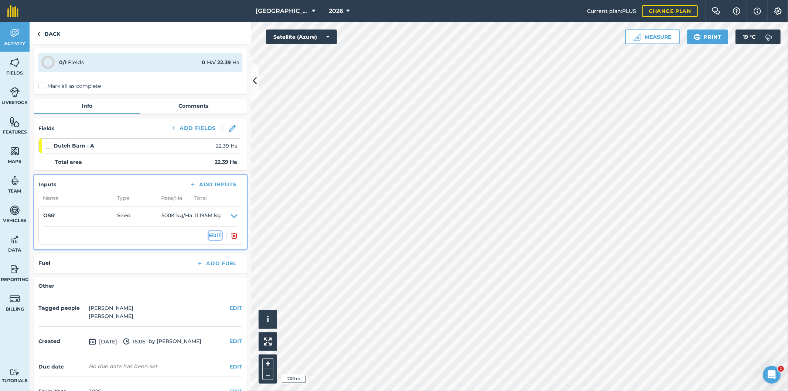
click at [210, 233] on button "EDIT" at bounding box center [215, 236] width 13 height 8
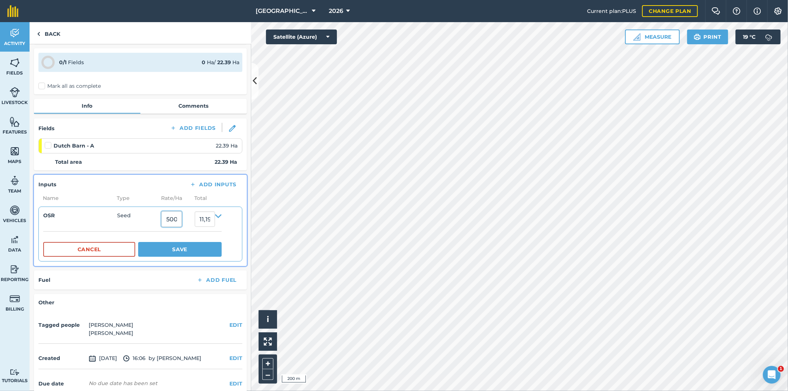
click at [182, 220] on input "500,000" at bounding box center [171, 220] width 20 height 16
drag, startPoint x: 188, startPoint y: 220, endPoint x: 159, endPoint y: 220, distance: 28.8
click at [159, 220] on summary "OSR Seed 500,000 11,195,000" at bounding box center [132, 220] width 178 height 16
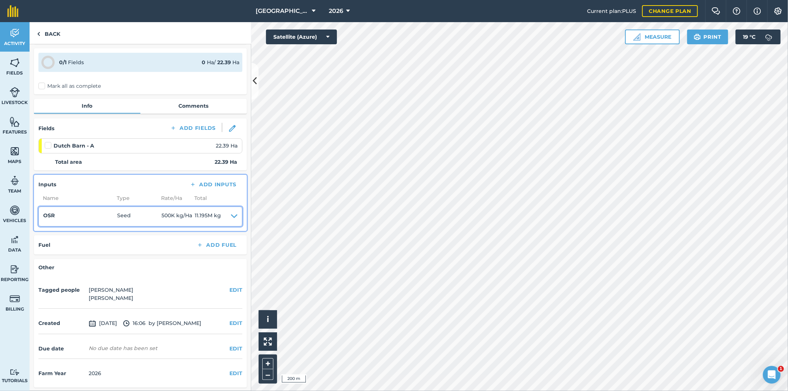
click at [231, 215] on icon at bounding box center [234, 217] width 7 height 10
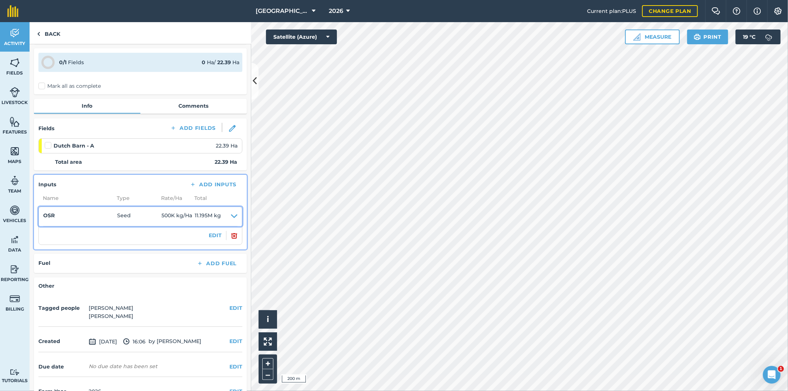
click at [177, 215] on span "500K kg / Ha" at bounding box center [177, 217] width 33 height 10
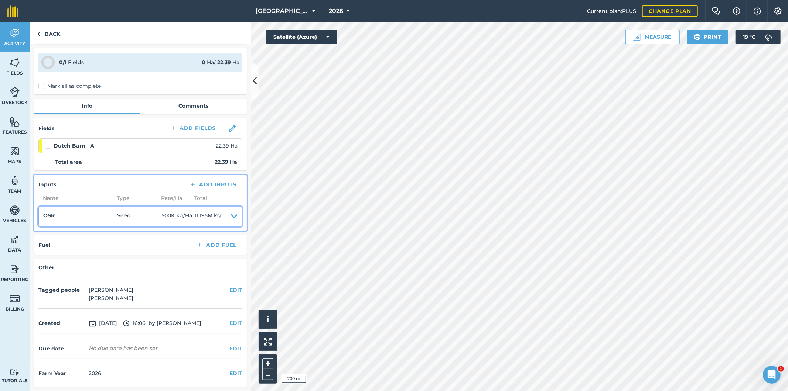
click at [188, 213] on span "500K kg / Ha" at bounding box center [177, 217] width 33 height 10
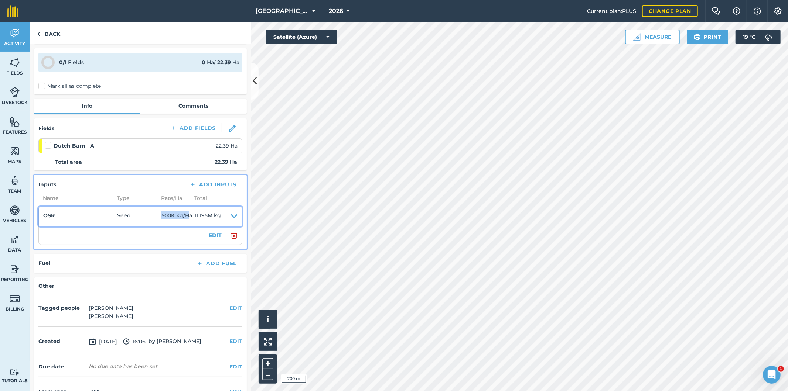
drag, startPoint x: 189, startPoint y: 215, endPoint x: 159, endPoint y: 215, distance: 30.3
click at [159, 215] on summary "OSR Seed 500K kg / Ha 11.195M kg" at bounding box center [140, 217] width 194 height 10
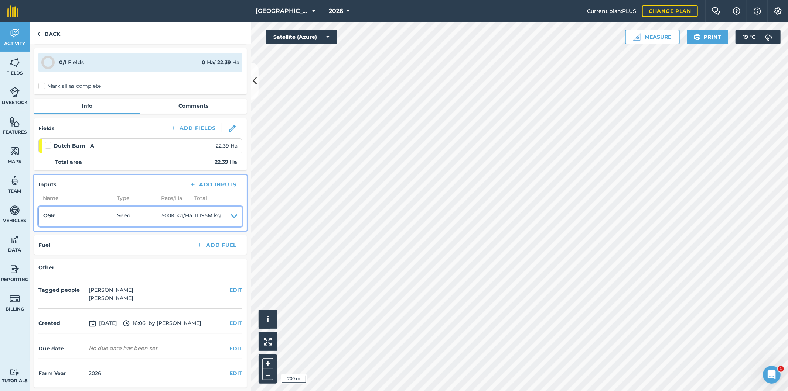
click at [231, 215] on icon at bounding box center [234, 217] width 7 height 10
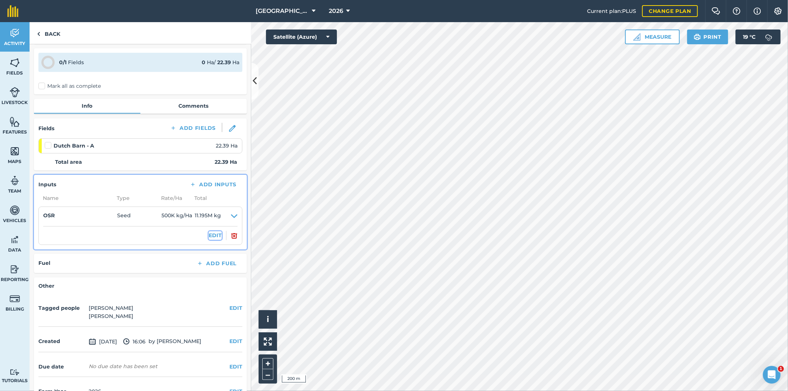
click at [209, 234] on button "EDIT" at bounding box center [215, 236] width 13 height 8
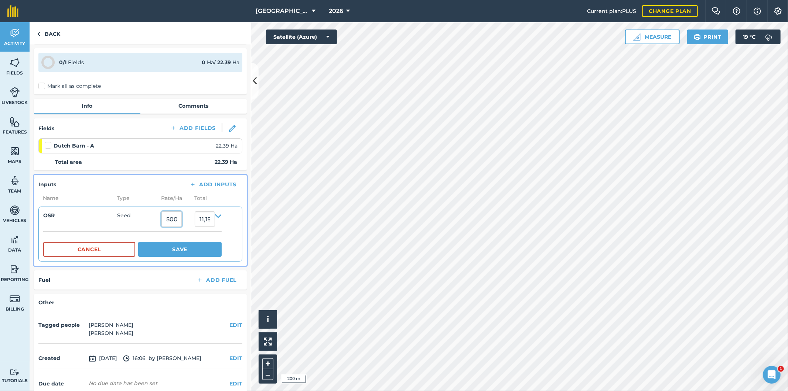
click at [182, 221] on input "500,000" at bounding box center [171, 220] width 20 height 16
click at [182, 218] on input "500,000" at bounding box center [171, 220] width 20 height 16
type input "5"
type input "111.95"
click at [144, 223] on span "Seed" at bounding box center [139, 220] width 44 height 16
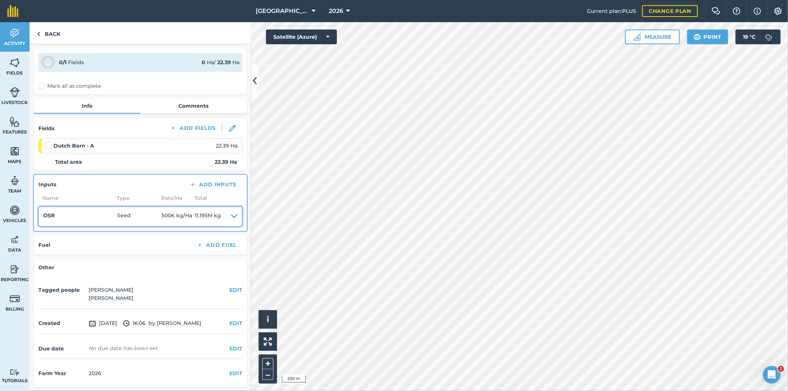
click at [174, 215] on span "500K kg / Ha" at bounding box center [177, 217] width 33 height 10
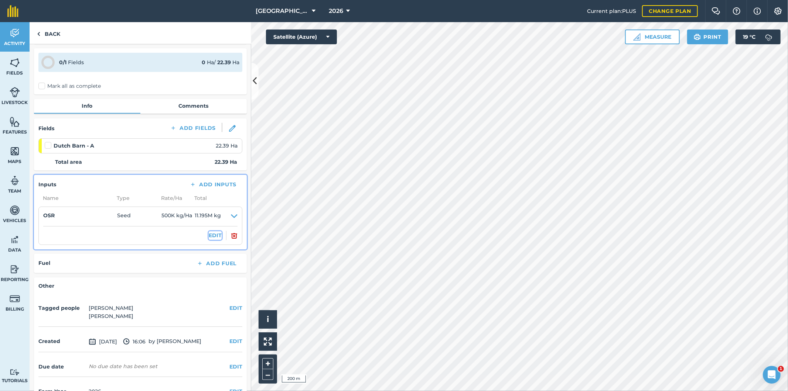
click at [209, 234] on button "EDIT" at bounding box center [215, 236] width 13 height 8
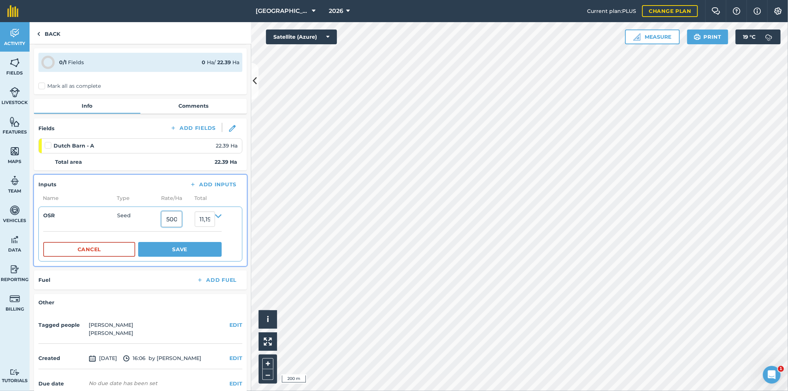
click at [168, 219] on input "500,000" at bounding box center [171, 220] width 20 height 16
type input "5"
type input "111.95"
click at [202, 218] on input "111.95" at bounding box center [205, 220] width 20 height 16
click at [185, 251] on button "Save" at bounding box center [179, 249] width 83 height 15
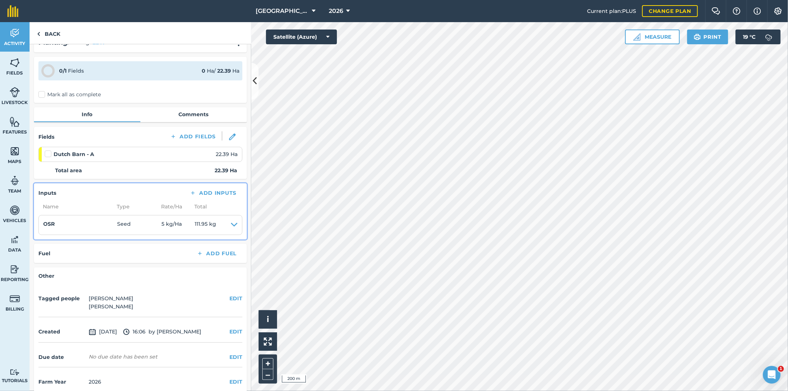
scroll to position [24, 0]
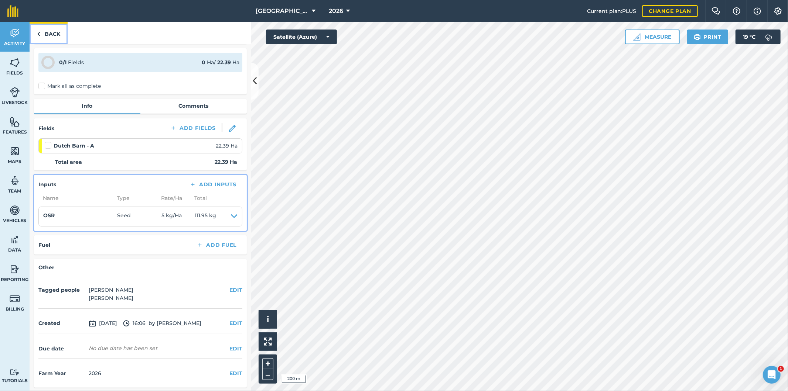
click at [54, 34] on link "Back" at bounding box center [49, 33] width 38 height 22
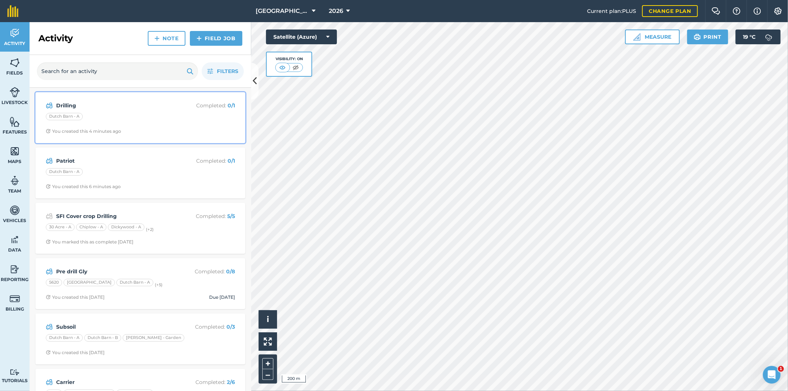
click at [127, 119] on div "Dutch Barn - A" at bounding box center [140, 118] width 189 height 10
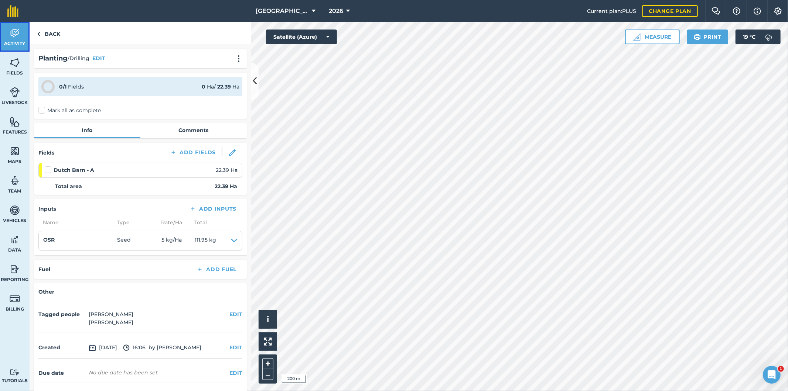
click at [17, 38] on img at bounding box center [15, 33] width 10 height 11
